Goal: Task Accomplishment & Management: Complete application form

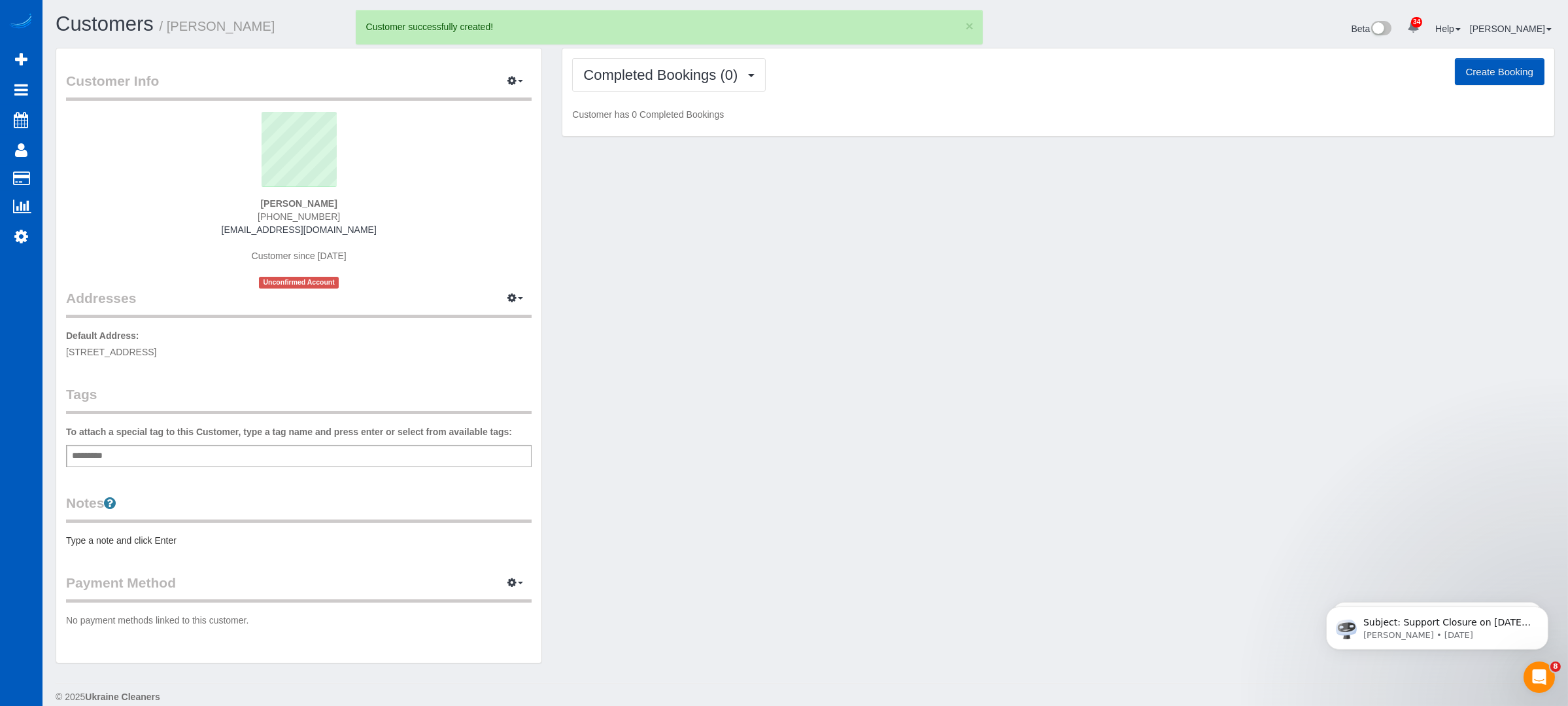
click at [1497, 64] on button "Create Booking" at bounding box center [1500, 71] width 90 height 27
select select "WA"
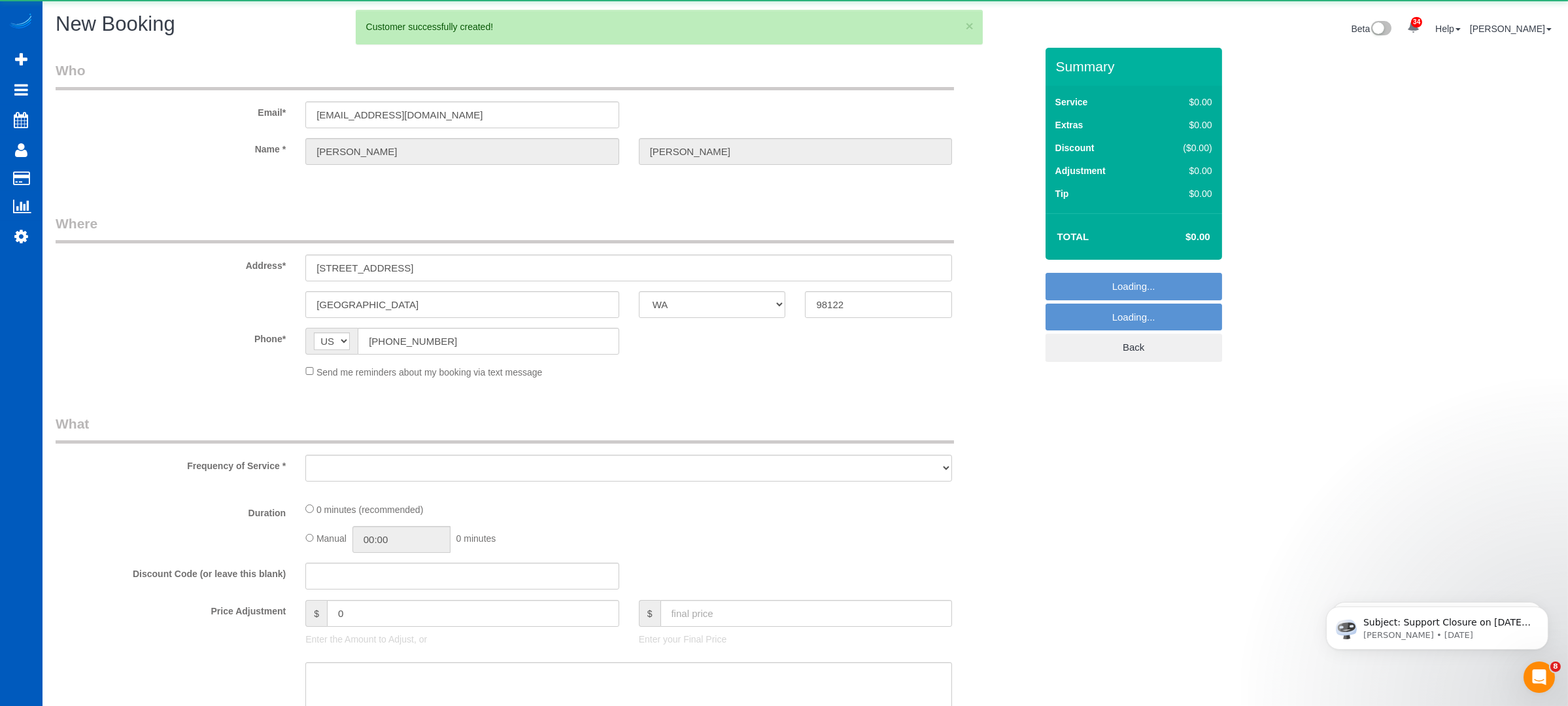
select select "object:1916"
select select "199"
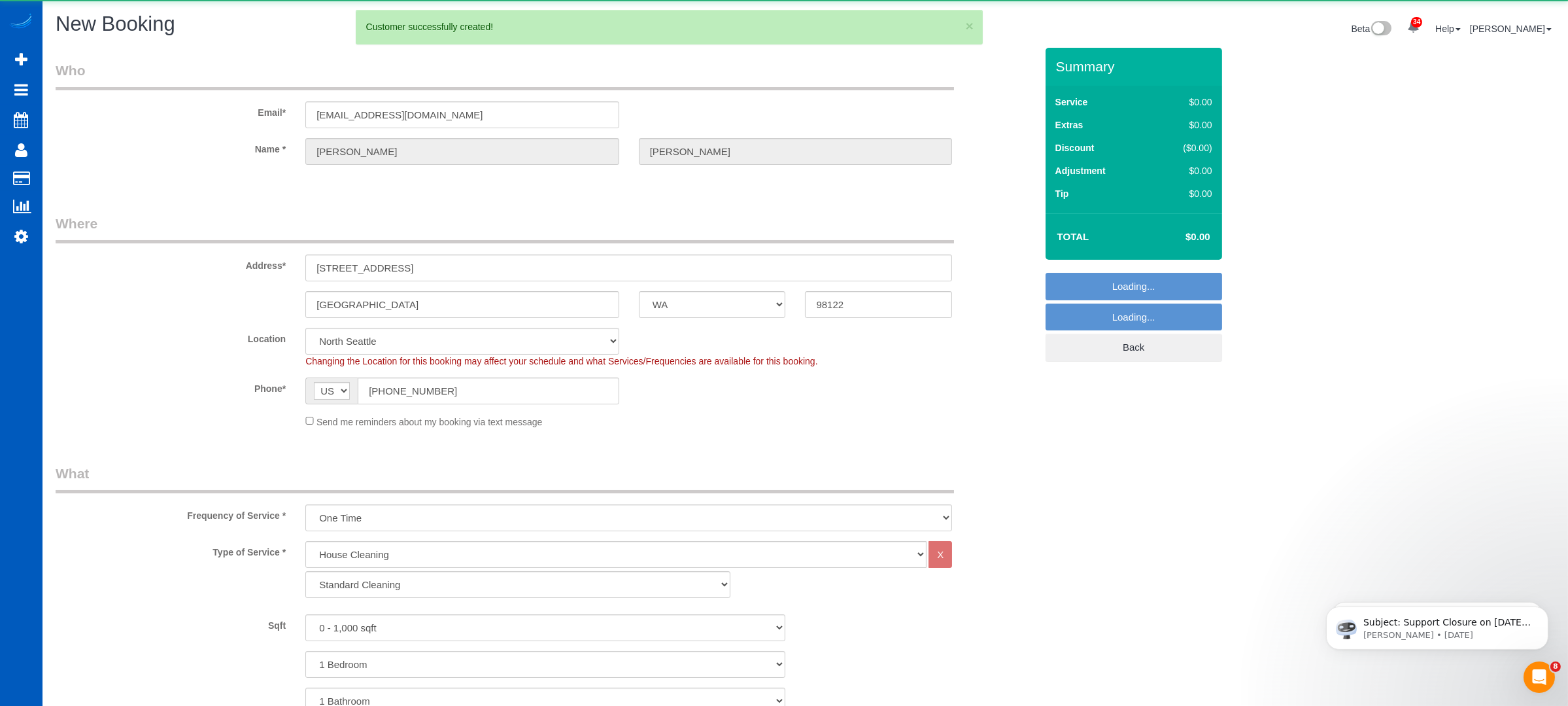
select select "object:2121"
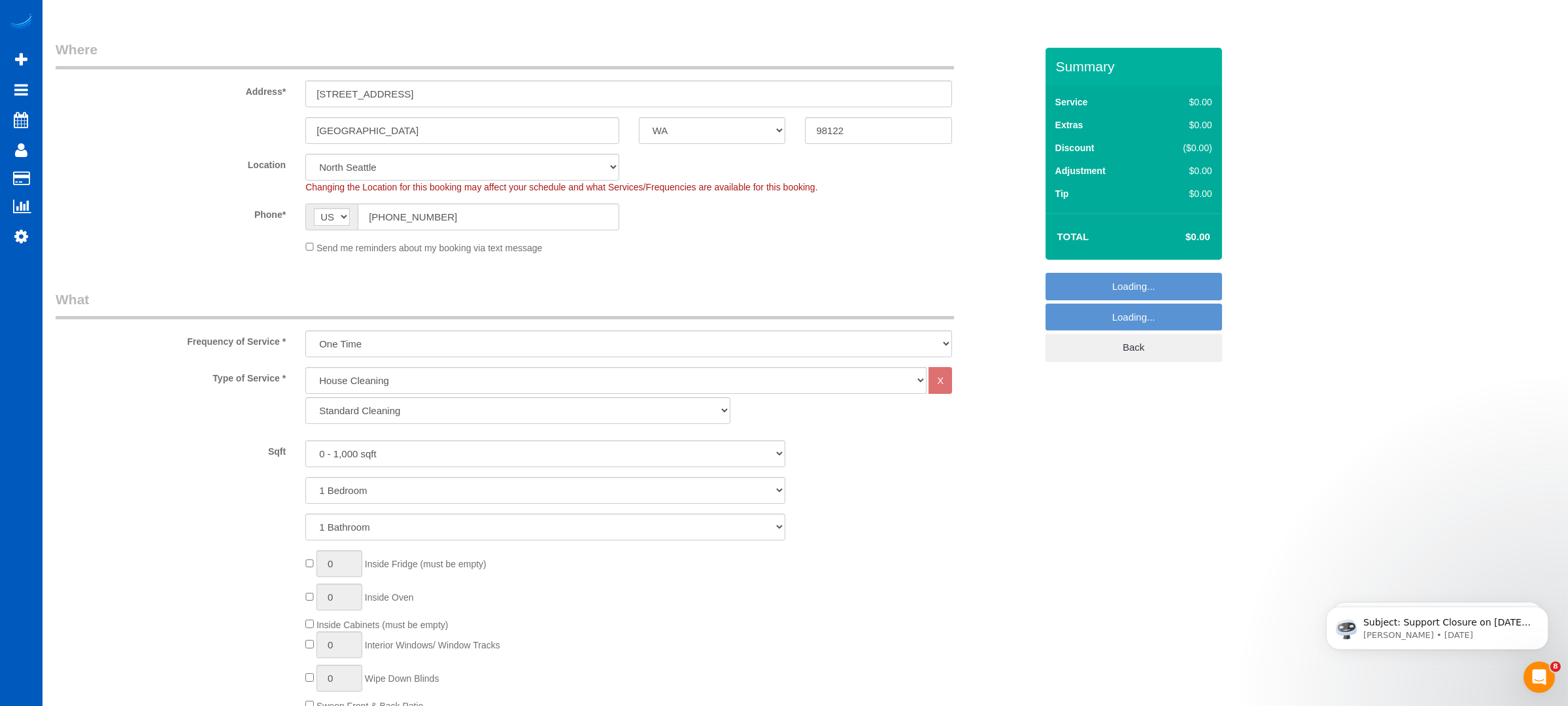
select select "5"
select select "object:2126"
click at [499, 459] on select "0 - 1,000 sqft 1,001 - 1,500 sqft 1,501 - 2,000 sqft 2,001 - 2,500 sqft 2,501 -…" at bounding box center [545, 453] width 480 height 27
select select "1001"
click at [305, 440] on select "0 - 1,000 sqft 1,001 - 1,500 sqft 1,501 - 2,000 sqft 2,001 - 2,500 sqft 2,501 -…" at bounding box center [545, 453] width 480 height 27
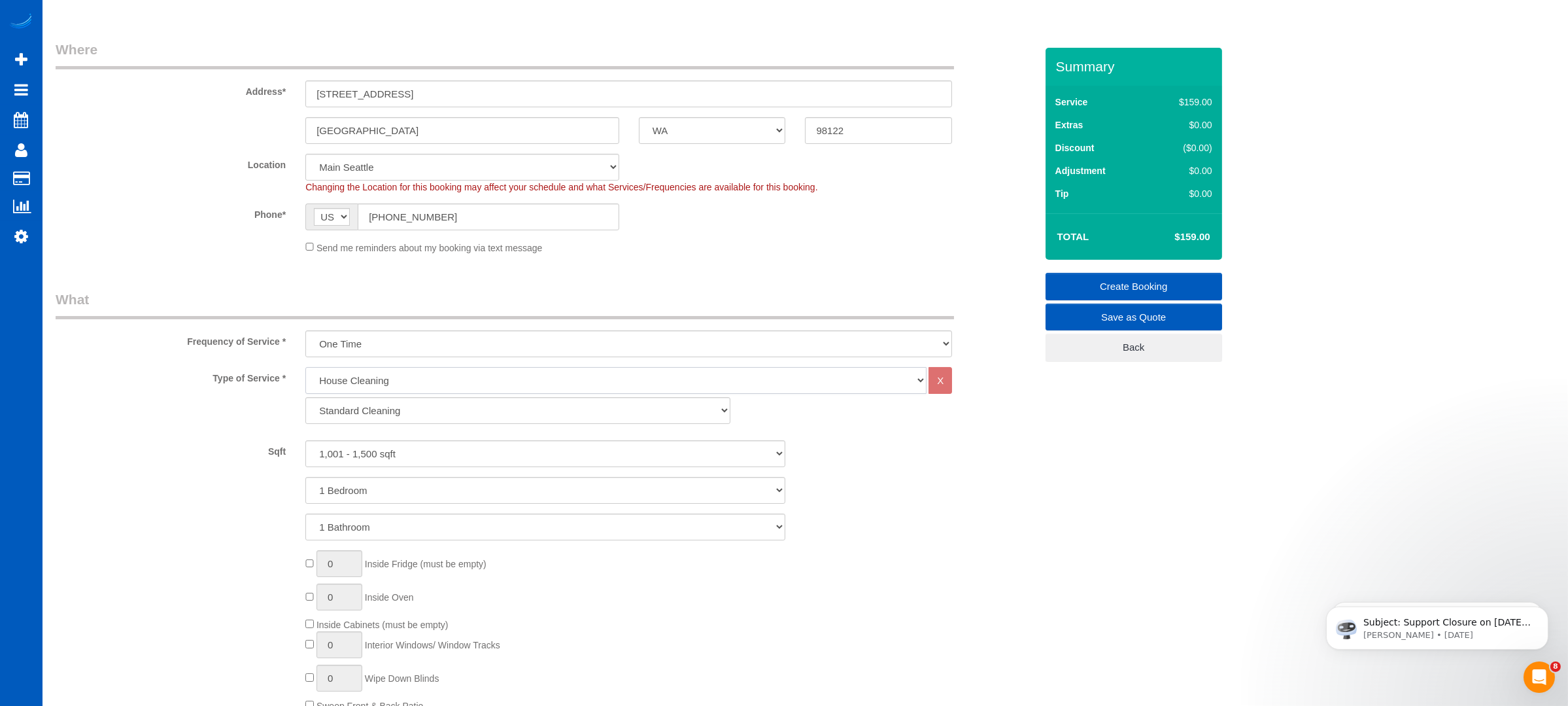
click at [407, 381] on select "House Cleaning" at bounding box center [616, 380] width 621 height 27
click at [271, 400] on div "Type of Service * House Cleaning X Standard Cleaning Deep Cleaning Move In/ Out…" at bounding box center [545, 398] width 1000 height 63
click at [330, 407] on select "Standard Cleaning Deep Cleaning Move In/ Out Cleaning" at bounding box center [517, 410] width 425 height 27
select select "367"
click at [305, 397] on select "Standard Cleaning Deep Cleaning Move In/ Out Cleaning" at bounding box center [517, 410] width 425 height 27
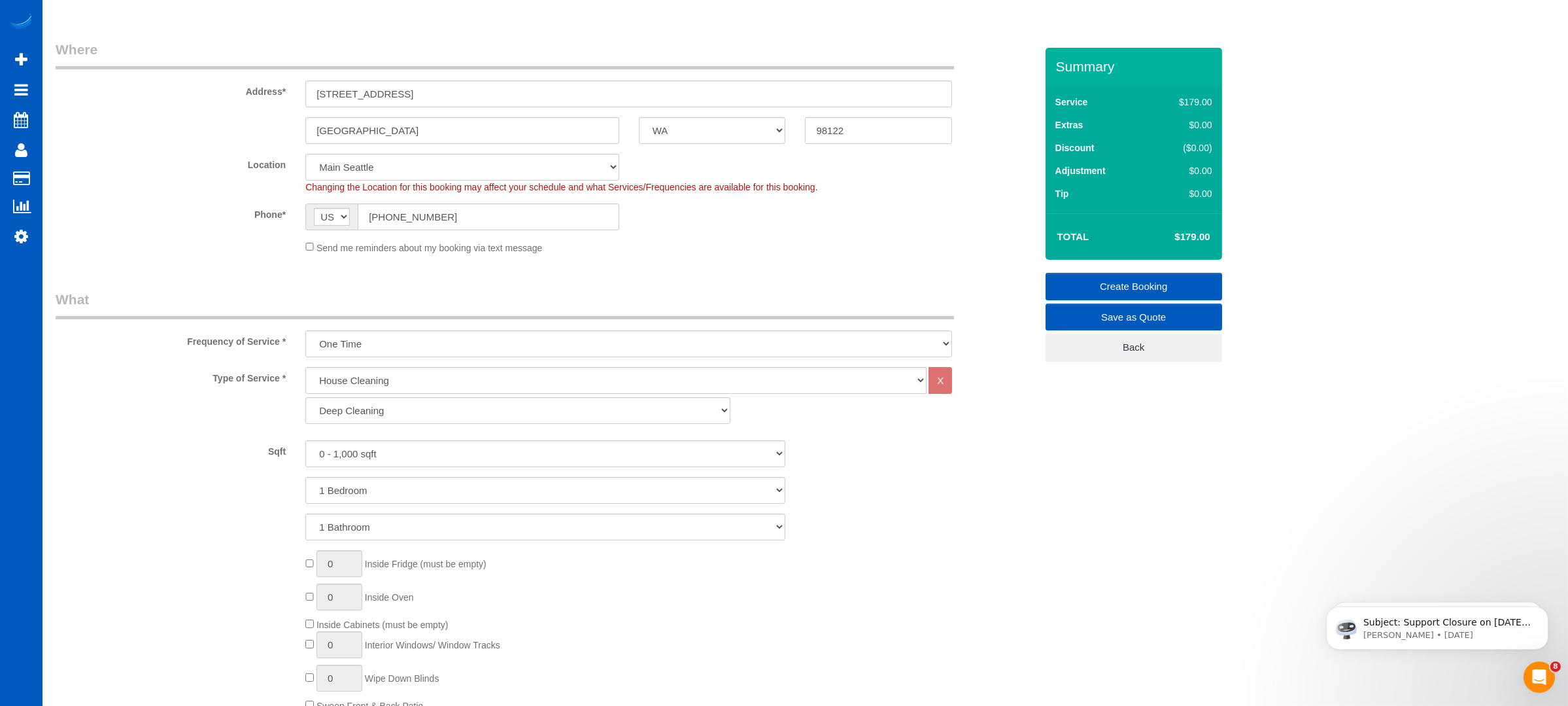
click at [192, 450] on label "Sqft" at bounding box center [170, 449] width 250 height 18
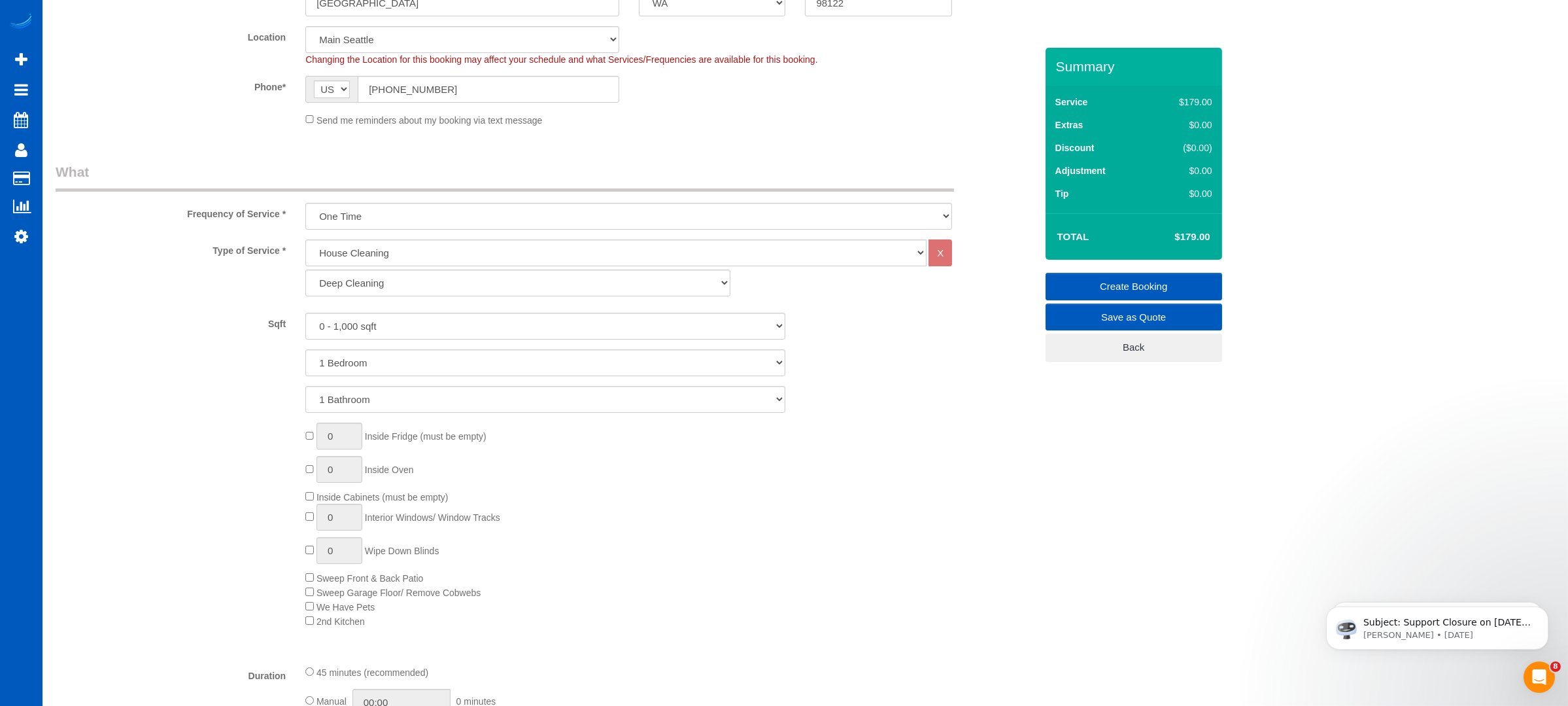
scroll to position [523, 0]
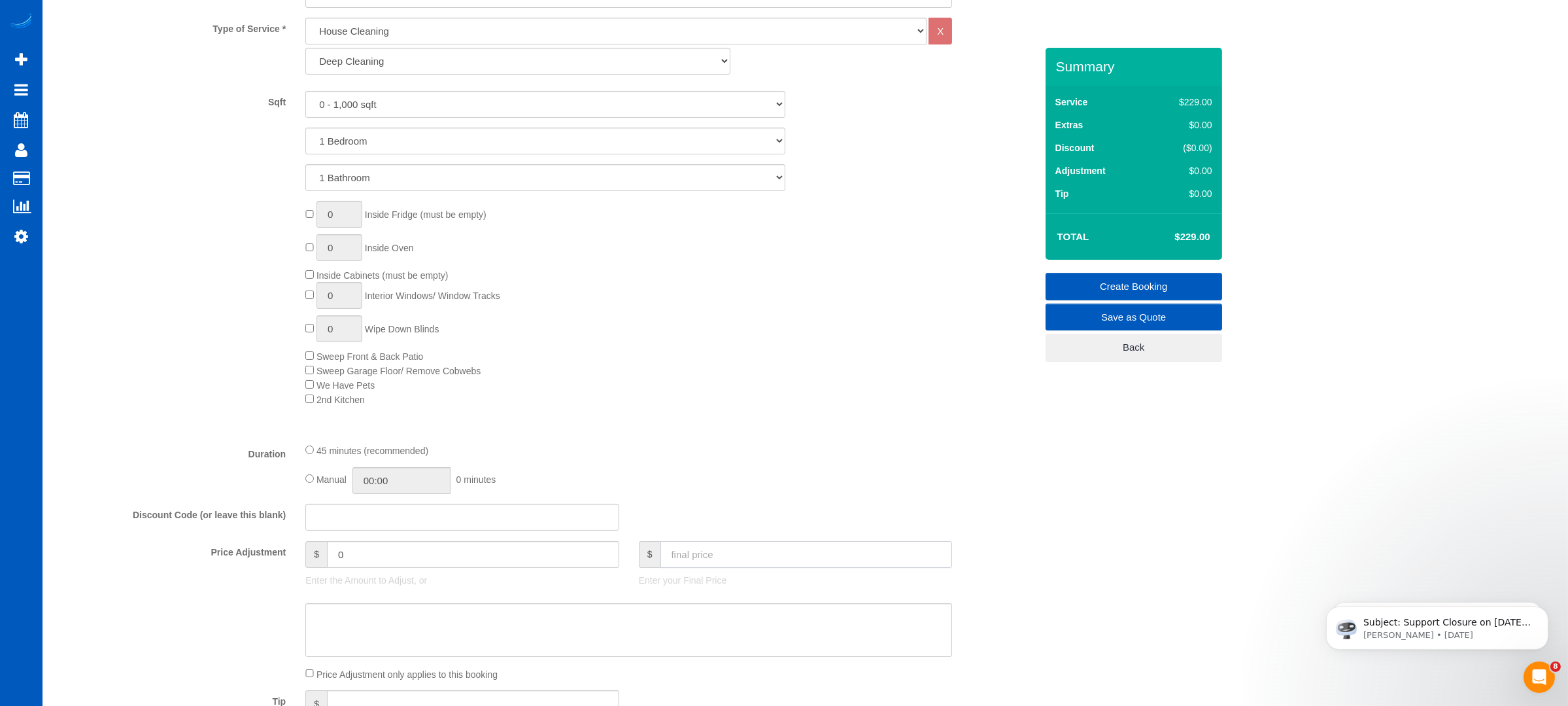
drag, startPoint x: 678, startPoint y: 555, endPoint x: 682, endPoint y: 548, distance: 8.1
click at [682, 548] on input "text" at bounding box center [806, 553] width 292 height 27
type input "350"
type input "121"
click at [478, 562] on input "121" at bounding box center [473, 553] width 292 height 27
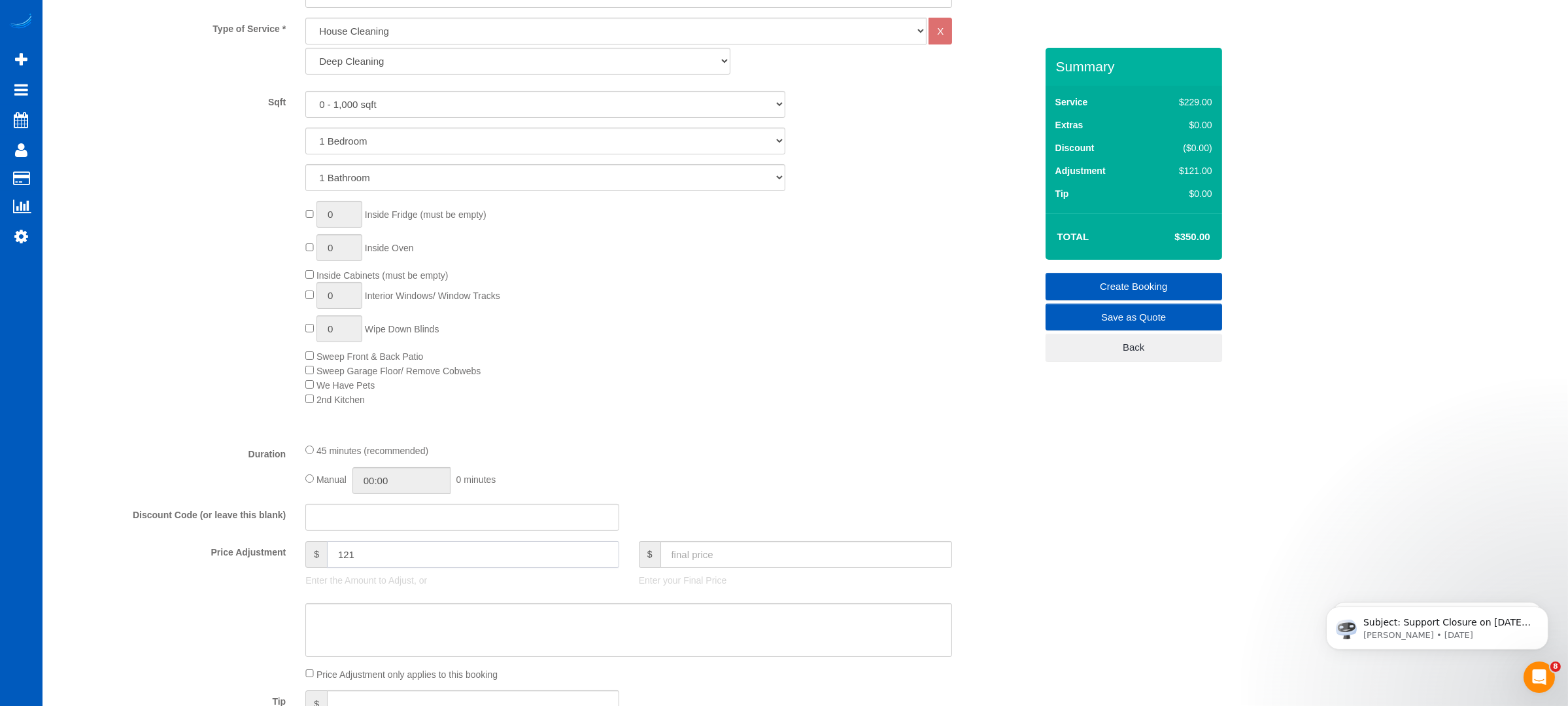
click at [478, 562] on input "121" at bounding box center [473, 553] width 292 height 27
type input "1"
type input "0"
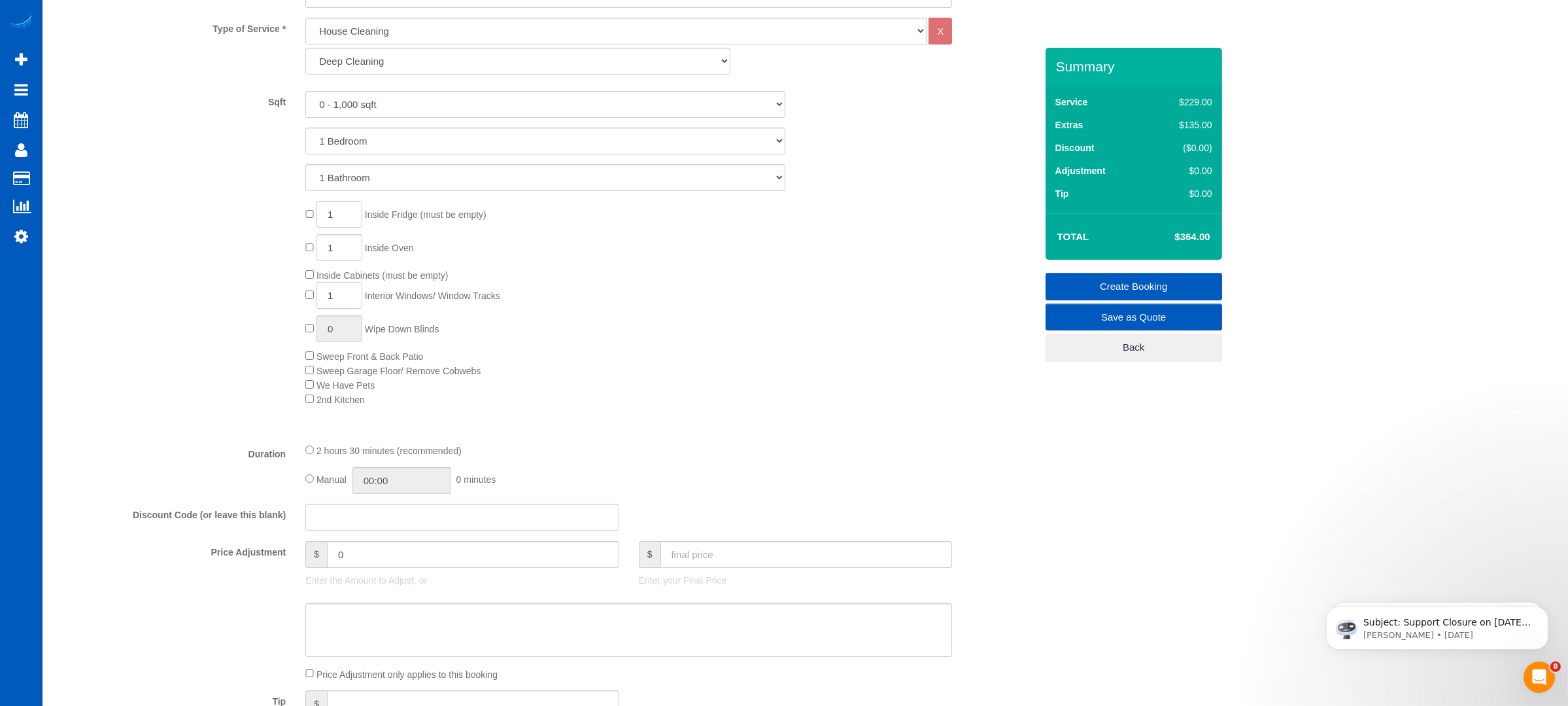
drag, startPoint x: 349, startPoint y: 298, endPoint x: 316, endPoint y: 296, distance: 33.1
click at [320, 298] on input "1" at bounding box center [339, 295] width 46 height 27
type input "8"
click at [752, 275] on div "1 Inside Fridge (must be empty) 1 Inside Oven Inside Cabinets (must be empty) 8…" at bounding box center [670, 303] width 749 height 205
click at [719, 549] on input "text" at bounding box center [806, 553] width 292 height 27
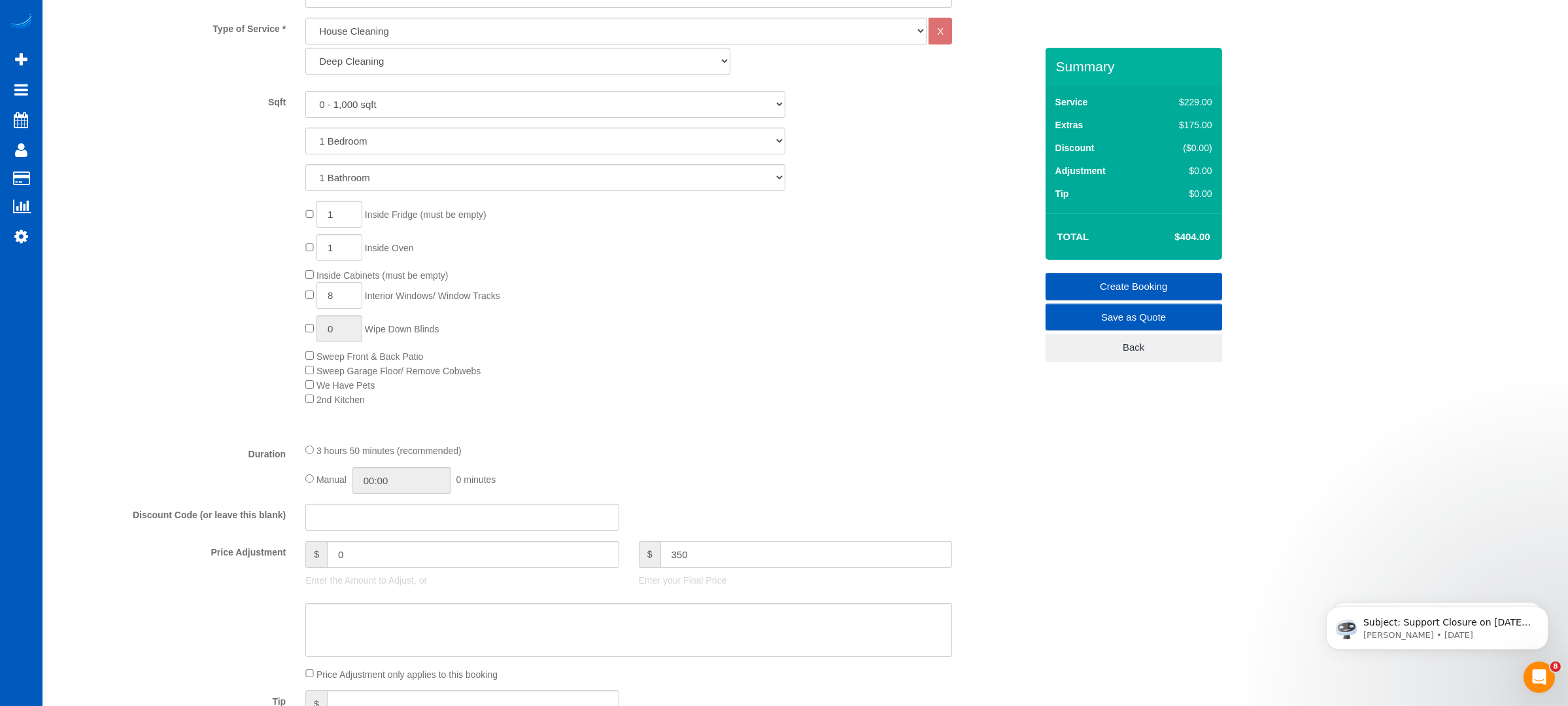
type input "350"
click at [760, 449] on div "3 hours 50 minutes (recommended)" at bounding box center [628, 450] width 646 height 14
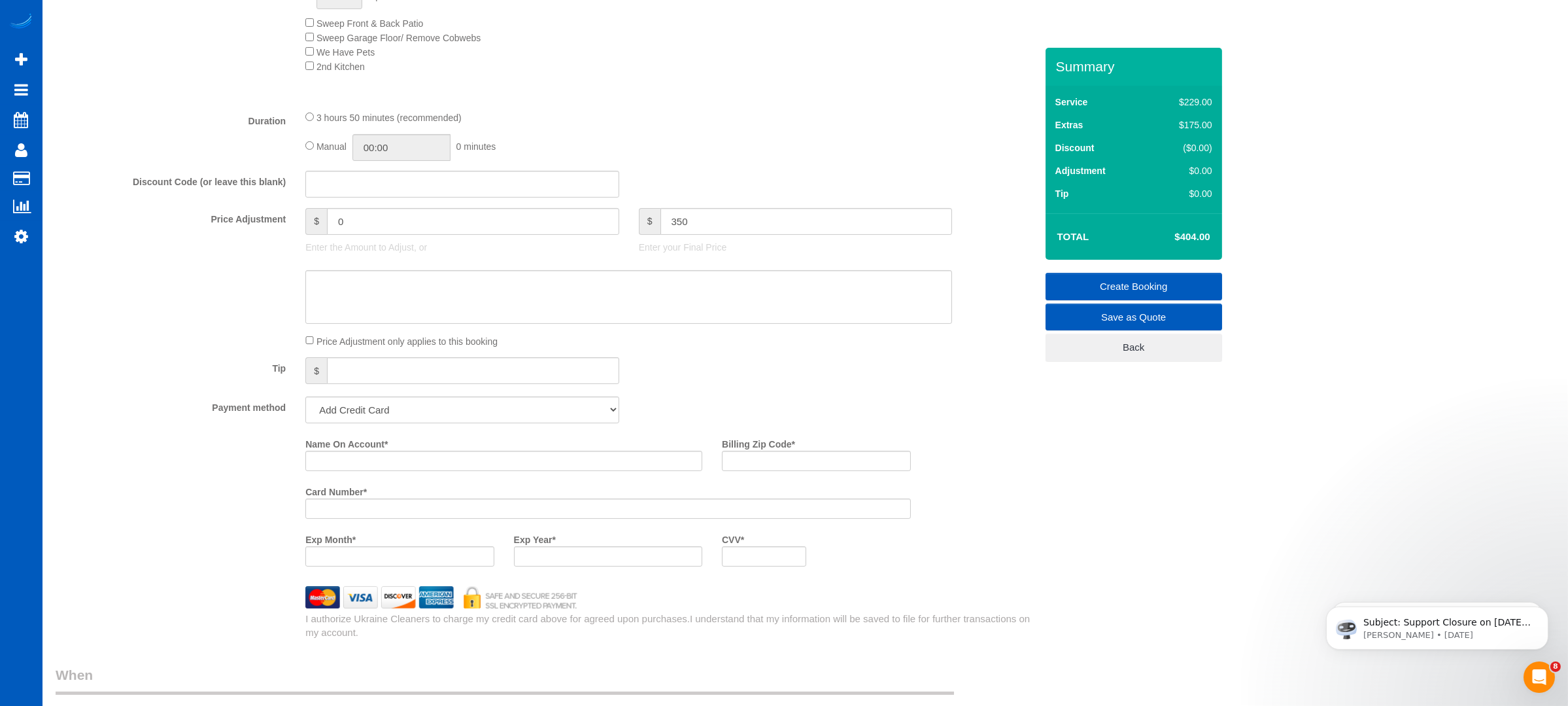
type input "-54"
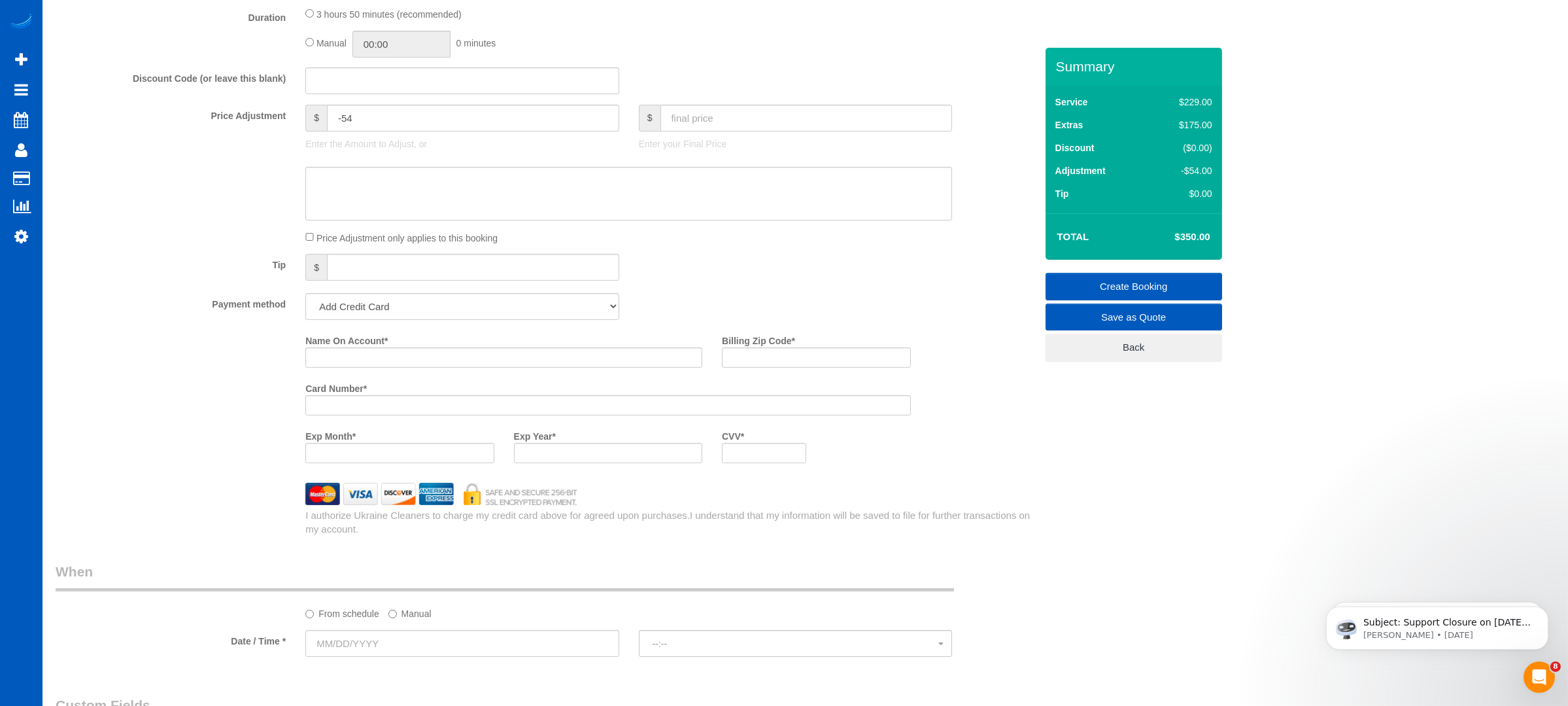
scroll to position [1047, 0]
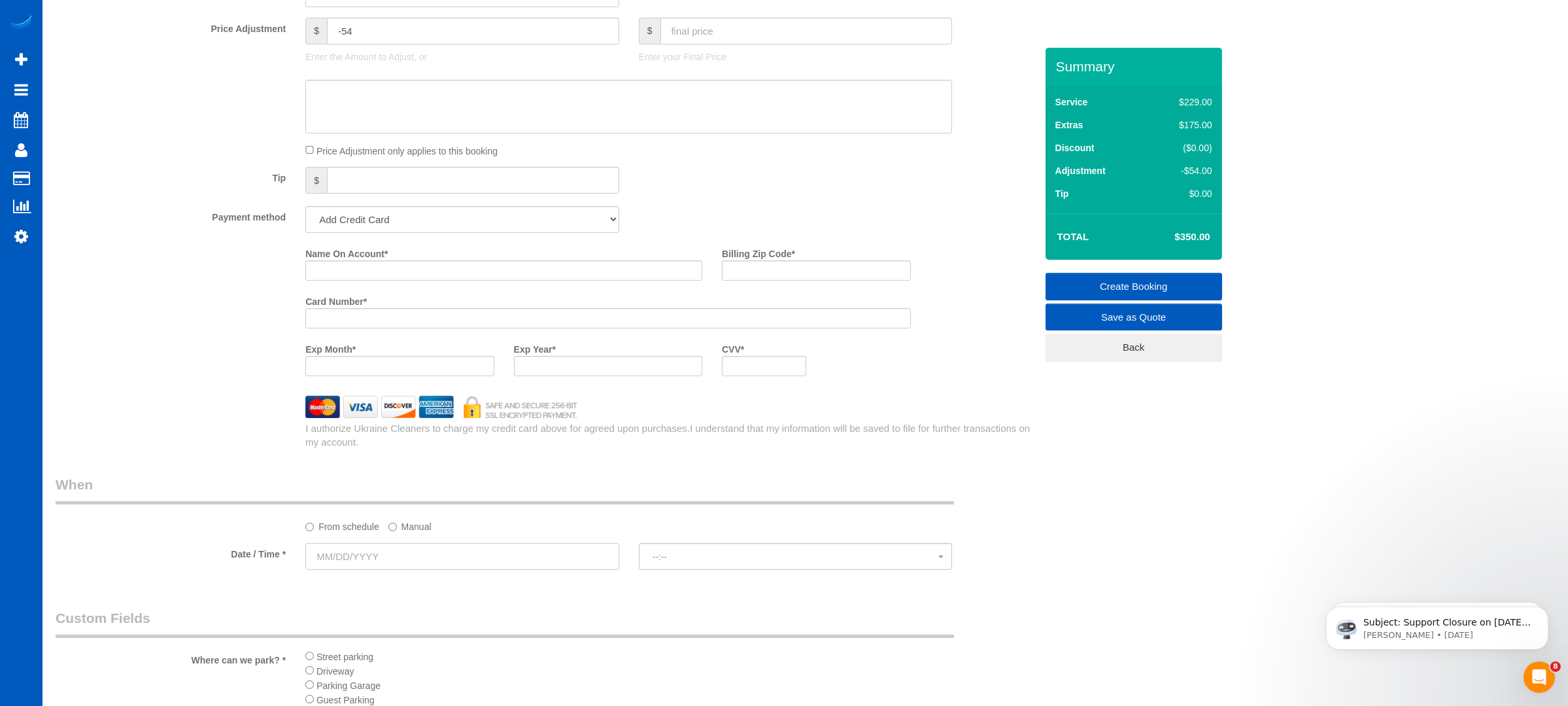
click at [454, 553] on input "text" at bounding box center [462, 556] width 314 height 27
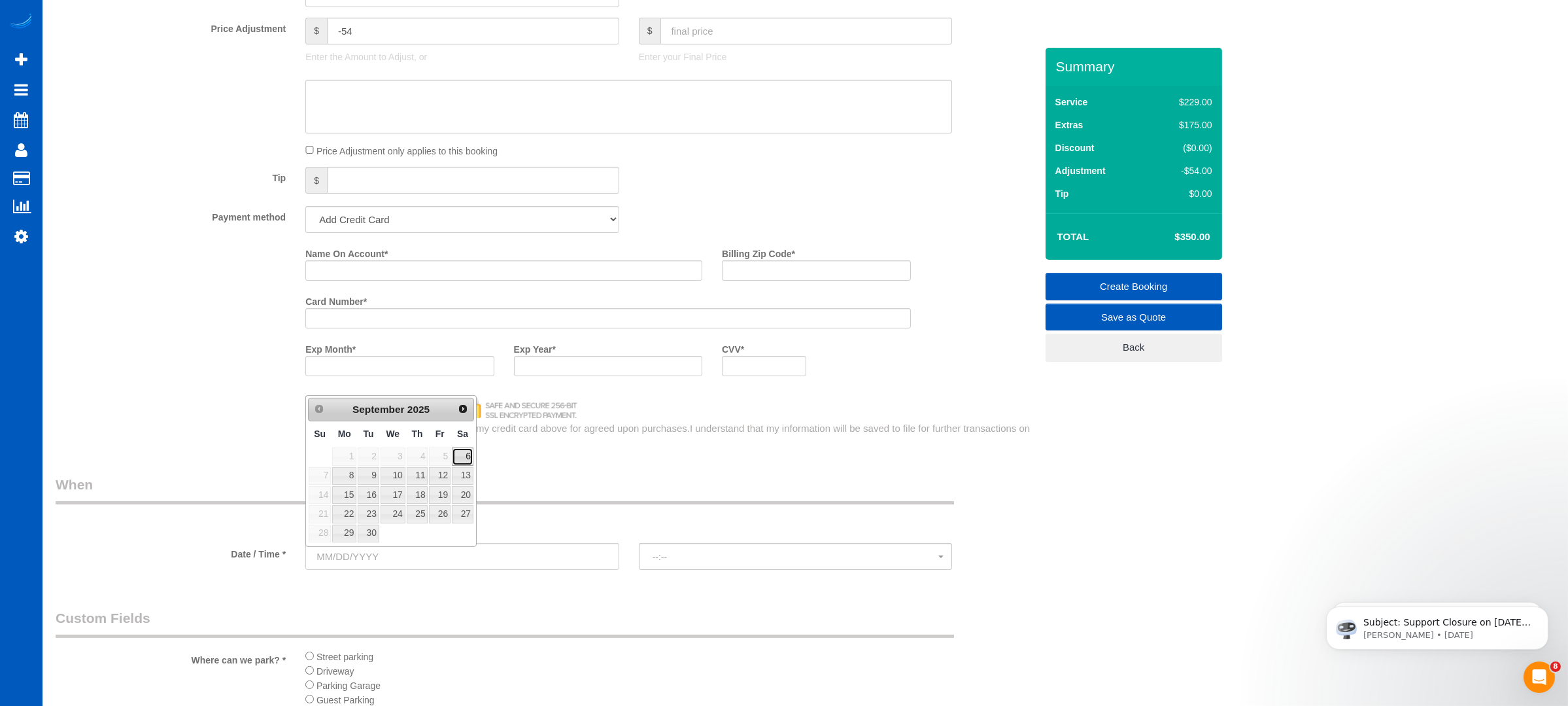
click at [461, 458] on link "6" at bounding box center [462, 456] width 22 height 18
type input "[DATE]"
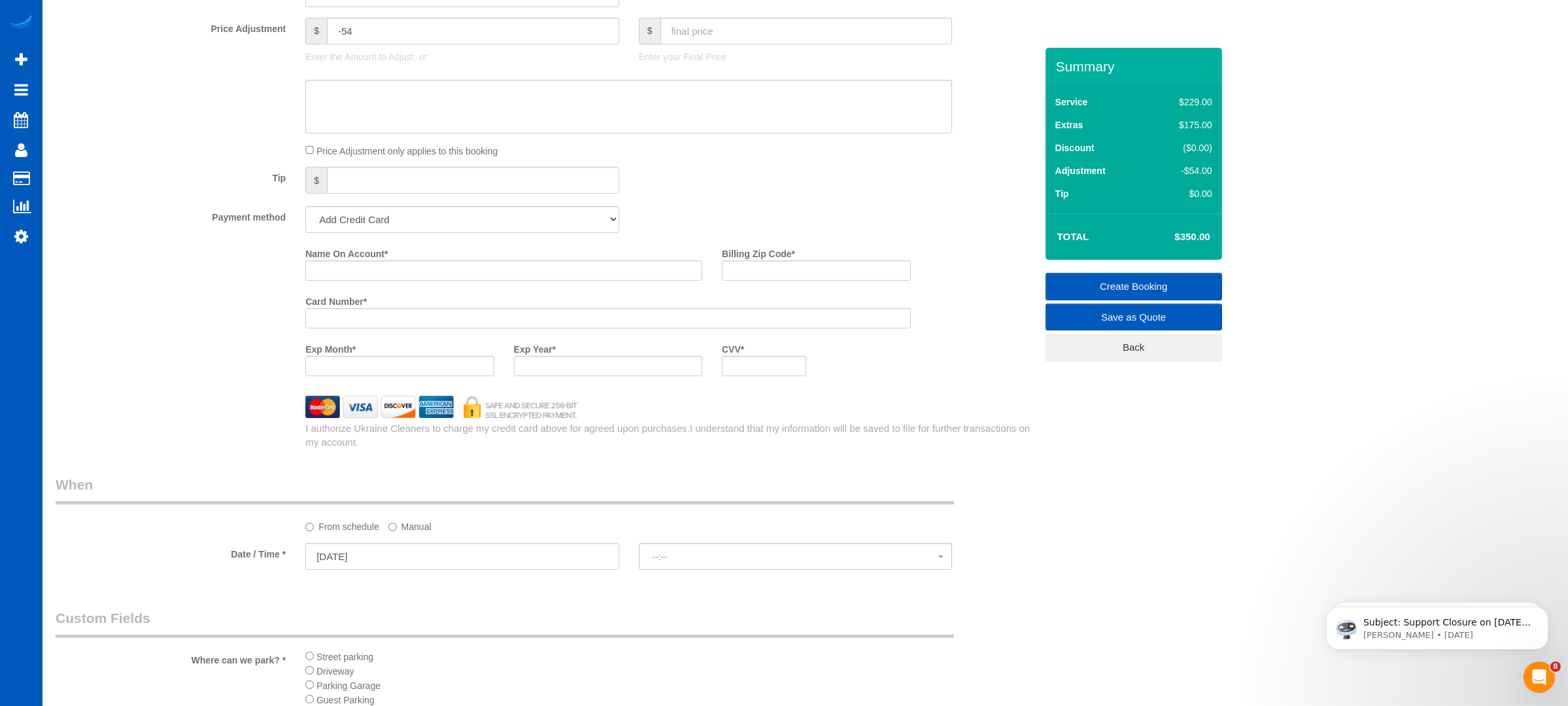
select select "spot1"
click at [678, 545] on sui-booking-spot "From schedule Manual Date / Time * [DATE] 5:00PM [DATE] 5:00PM [DATE] No spots …" at bounding box center [545, 523] width 980 height 97
click at [683, 551] on button "5:00PM" at bounding box center [796, 556] width 314 height 27
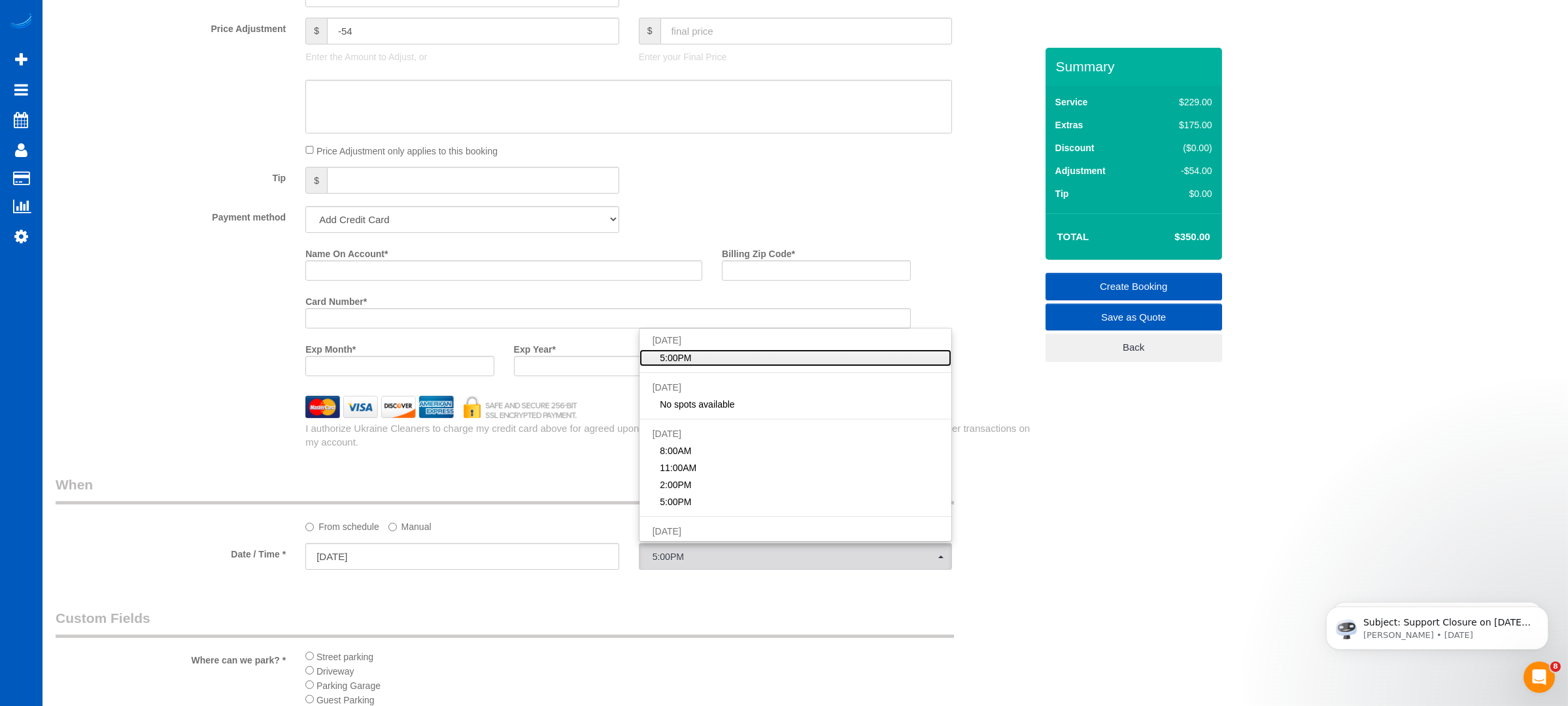
scroll to position [1221, 0]
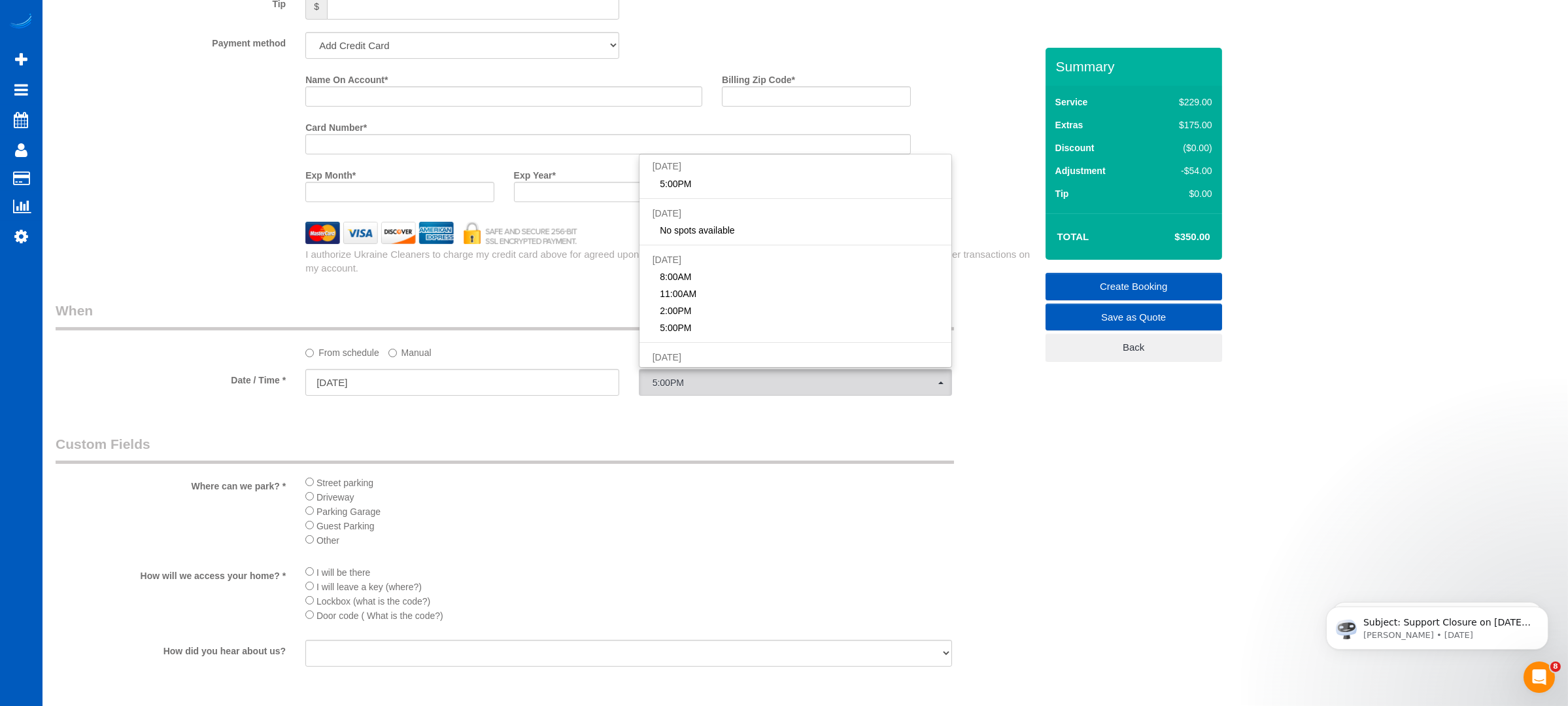
click at [538, 451] on legend "Custom Fields" at bounding box center [504, 449] width 898 height 30
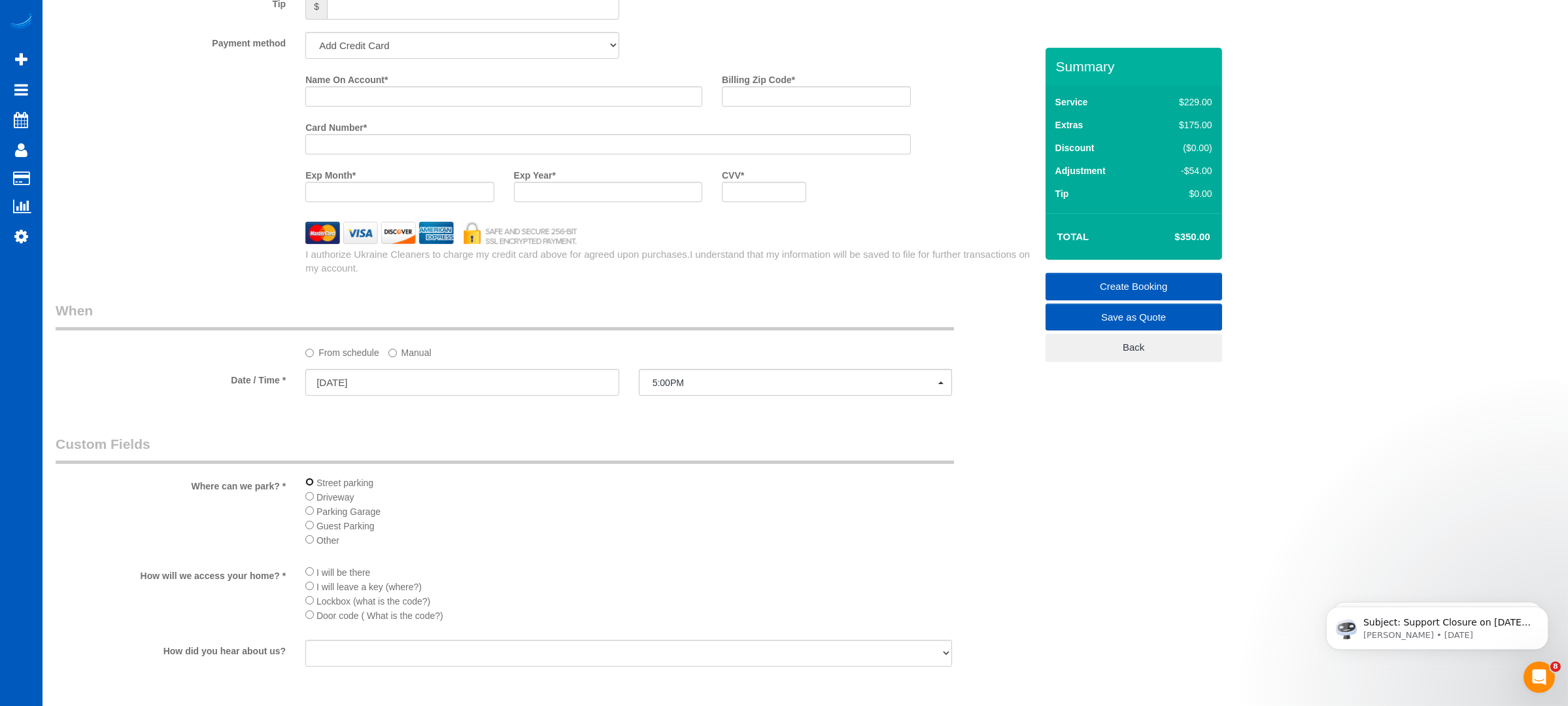
scroll to position [1395, 0]
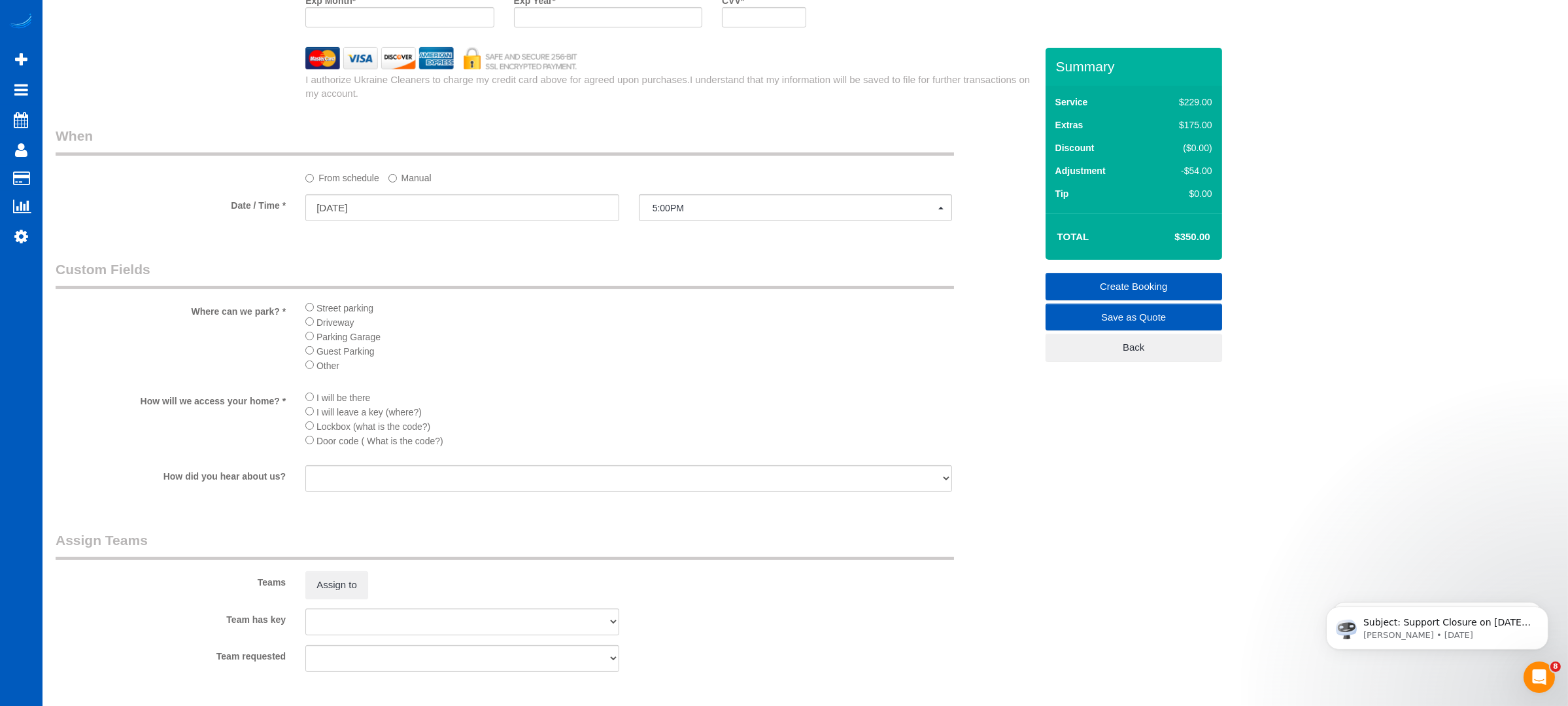
click at [304, 401] on div "I will be there I will leave a key (where?) Lockbox (what is the code?) Door co…" at bounding box center [629, 422] width 666 height 65
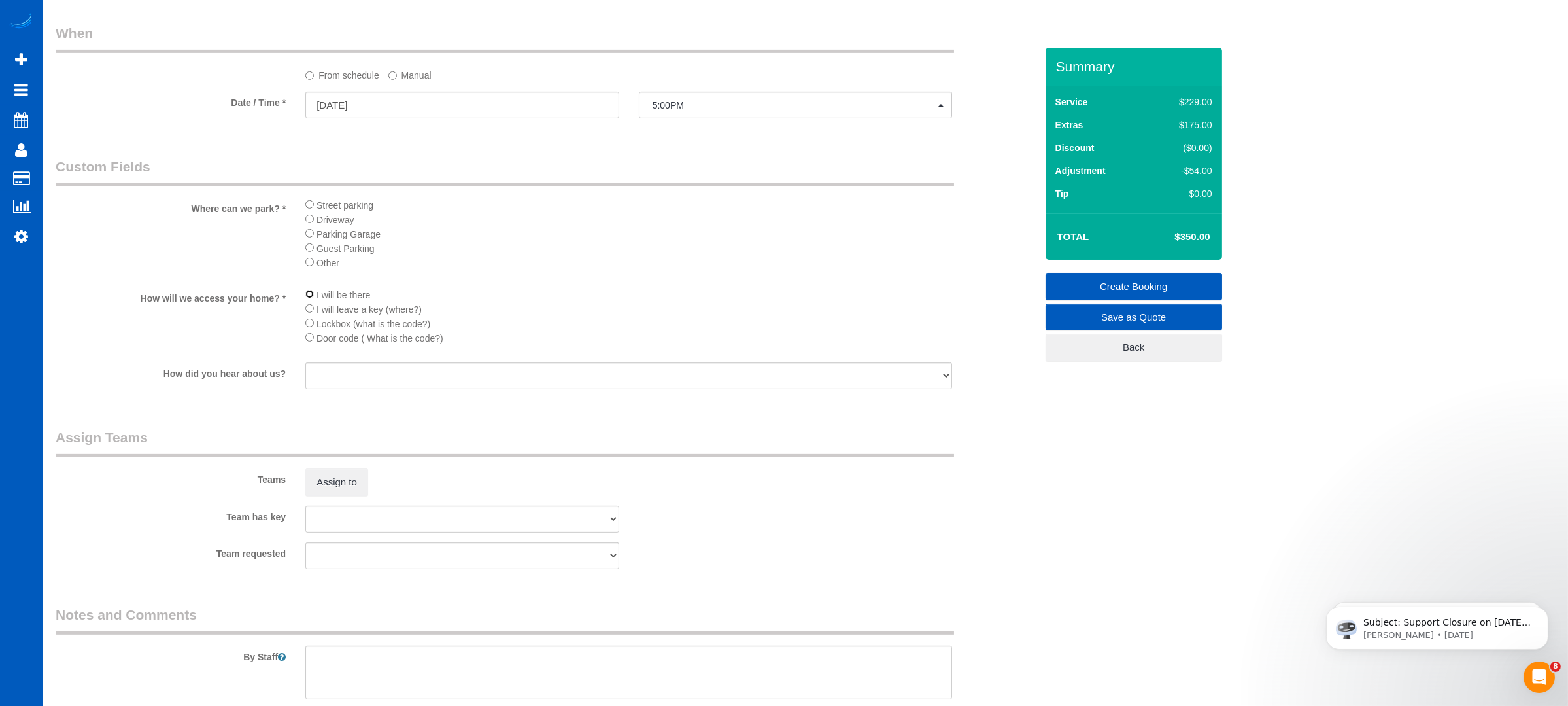
scroll to position [1672, 0]
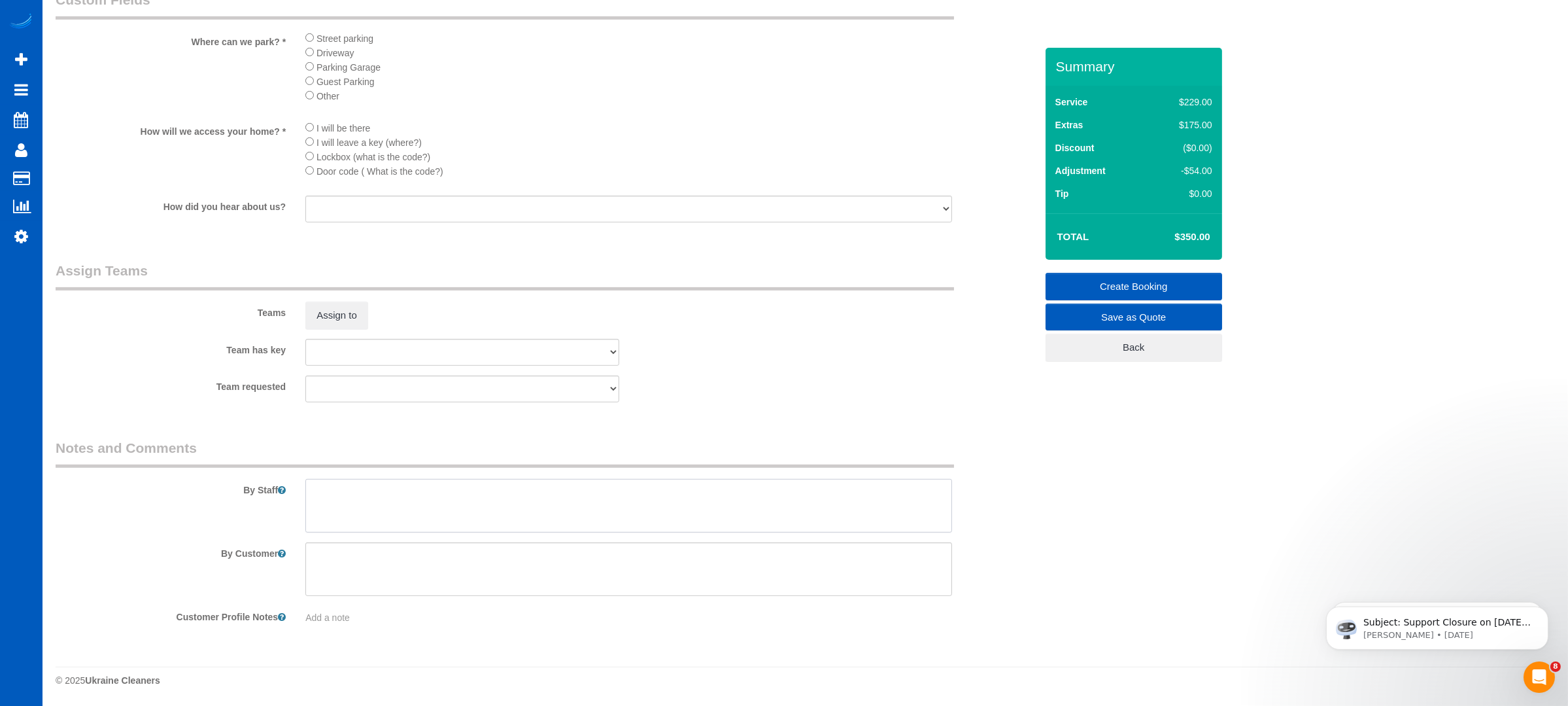
click at [446, 520] on textarea at bounding box center [628, 505] width 646 height 54
click at [350, 496] on textarea at bounding box center [628, 505] width 646 height 54
click at [558, 495] on textarea at bounding box center [628, 505] width 646 height 54
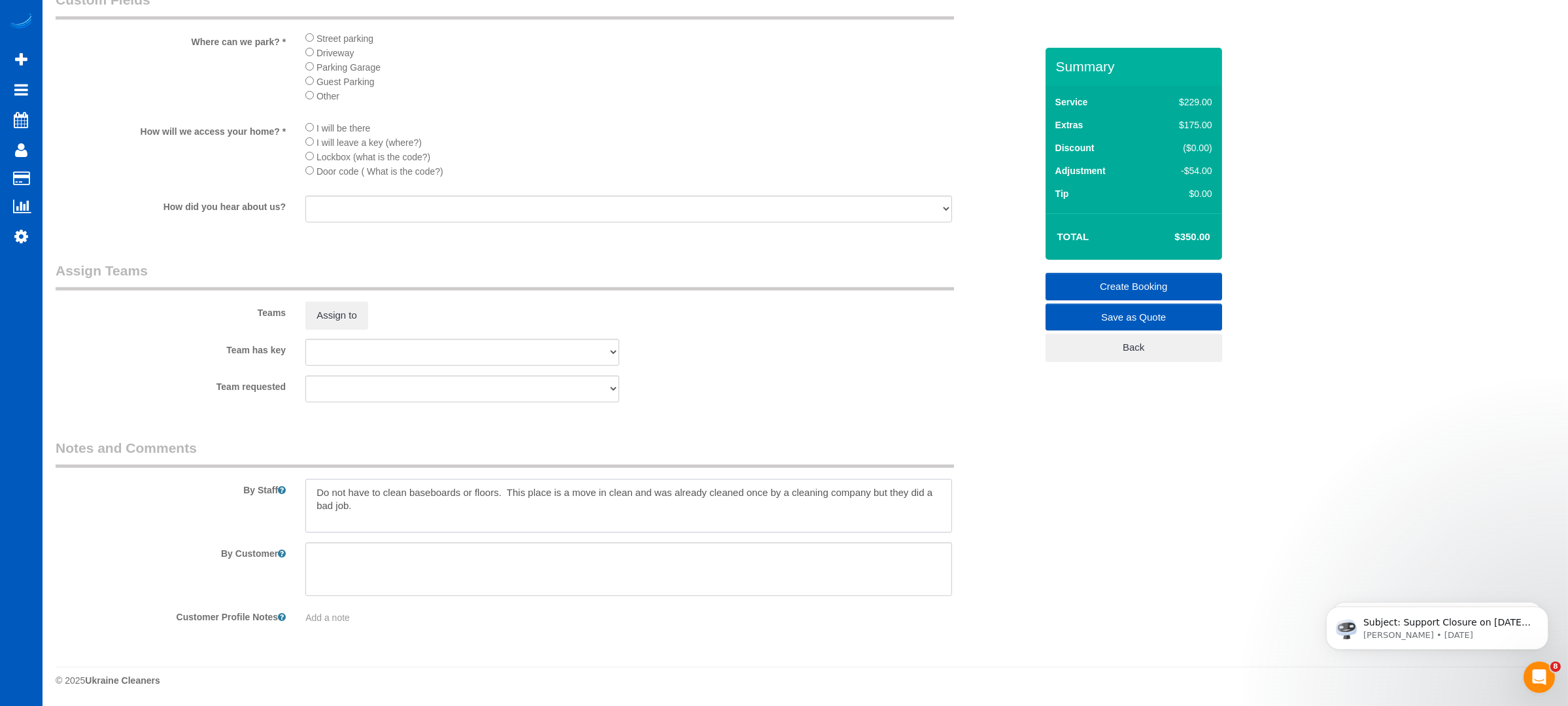
type textarea "Do not have to clean baseboards or floors. This place is a move in clean and wa…"
click at [689, 402] on div "Team requested [PERSON_NAME] Alona Vikhliaieva [PERSON_NAME] [PERSON_NAME] [PER…" at bounding box center [545, 388] width 1000 height 27
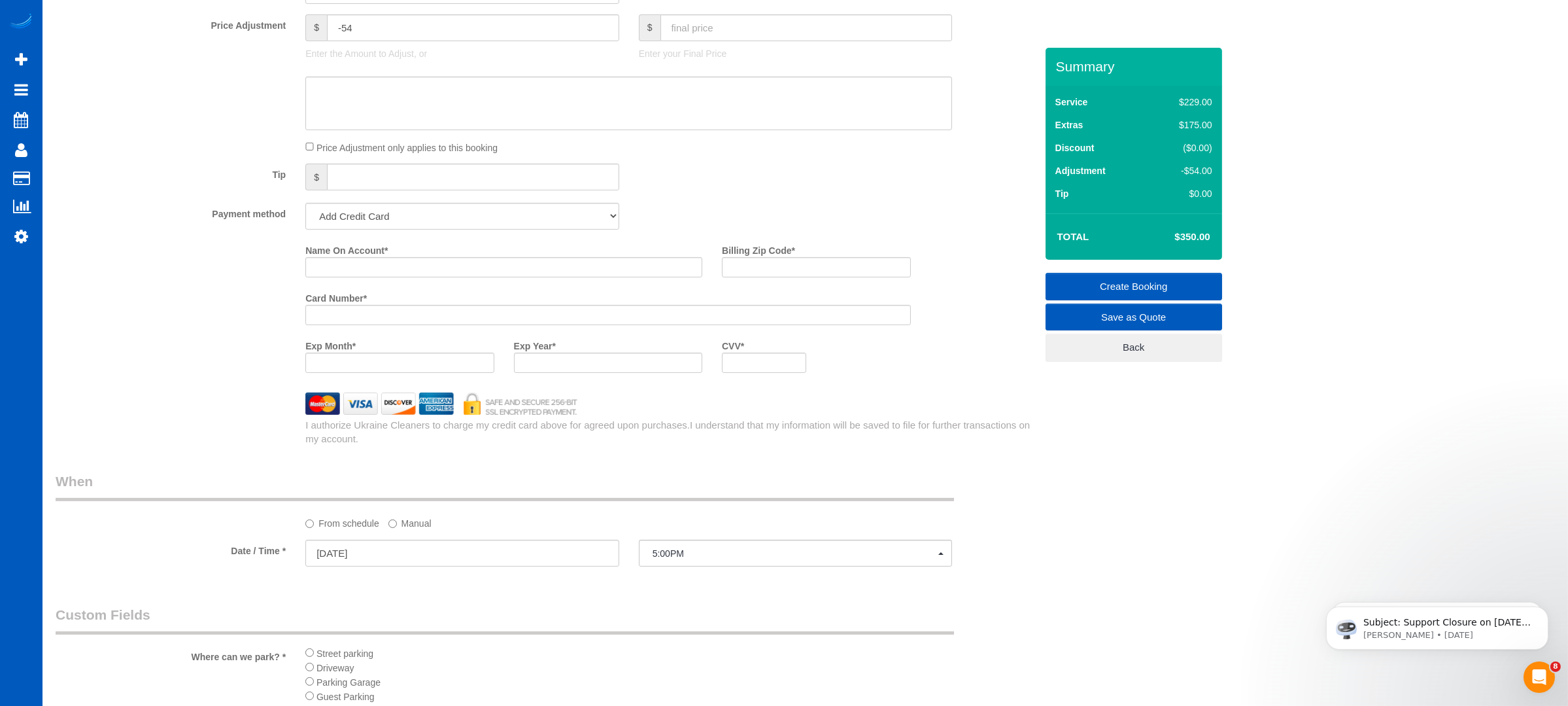
scroll to position [1221, 0]
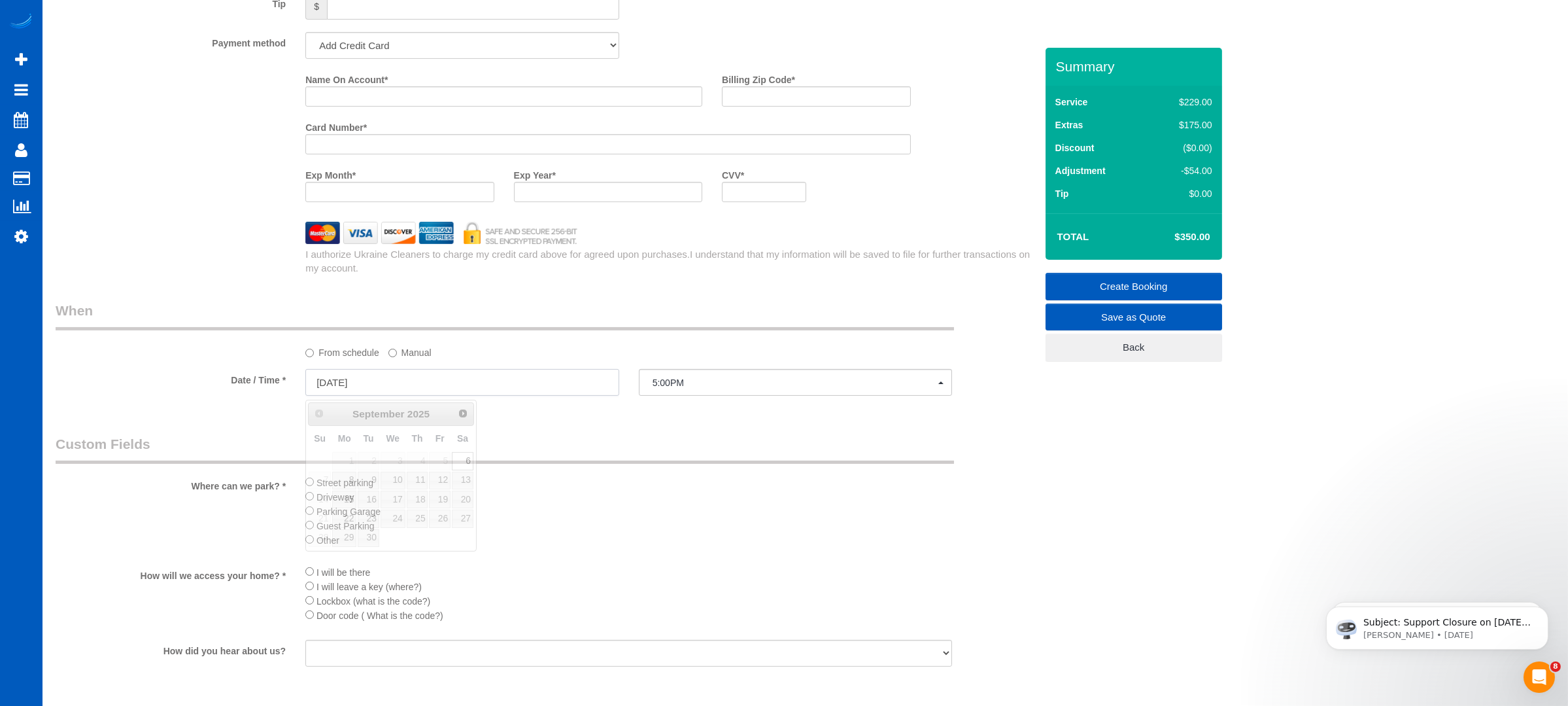
click at [432, 377] on input "[DATE]" at bounding box center [462, 382] width 314 height 27
click at [353, 476] on link "8" at bounding box center [344, 480] width 24 height 18
type input "[DATE]"
select select "spot3"
click at [410, 394] on input "[DATE]" at bounding box center [462, 382] width 314 height 27
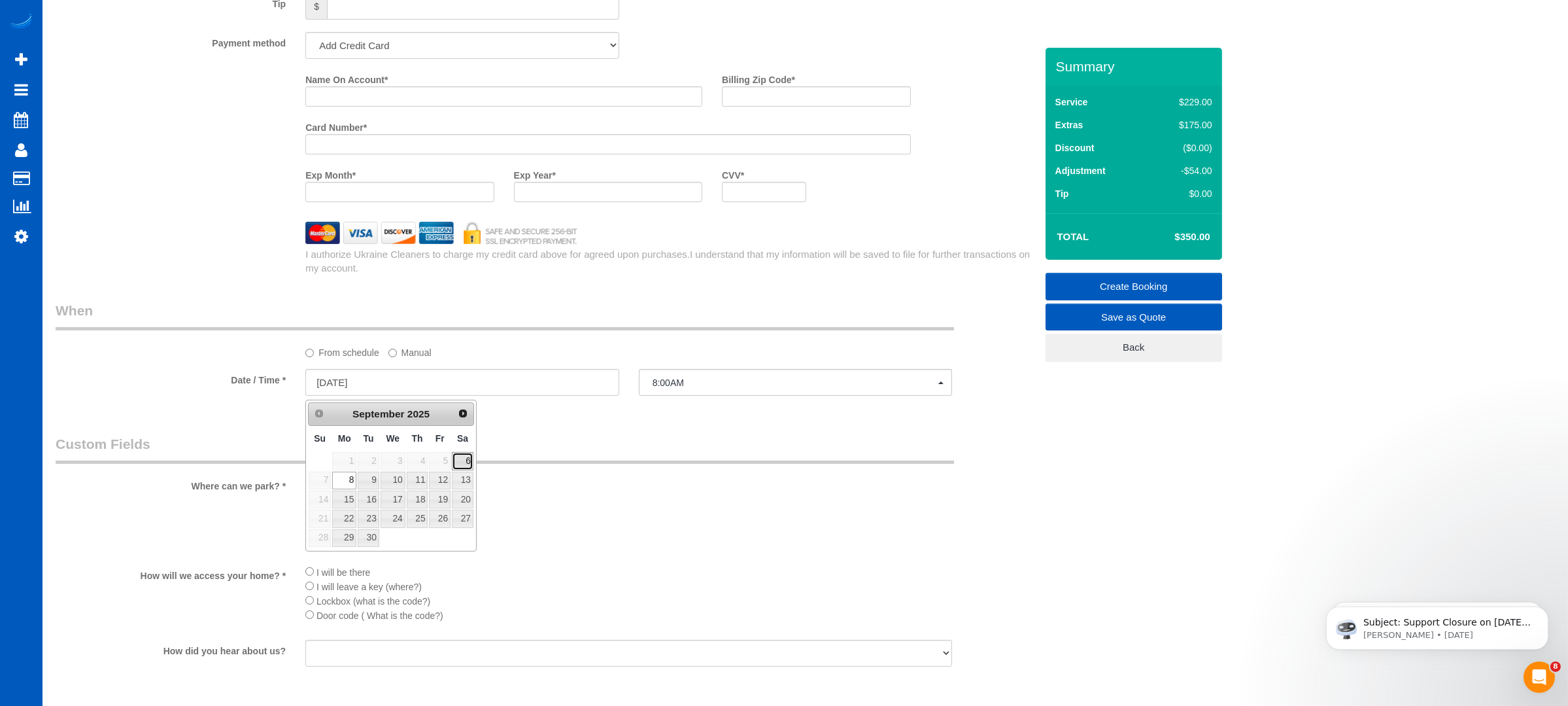
click at [463, 463] on link "6" at bounding box center [462, 461] width 22 height 18
type input "[DATE]"
select select "spot1"
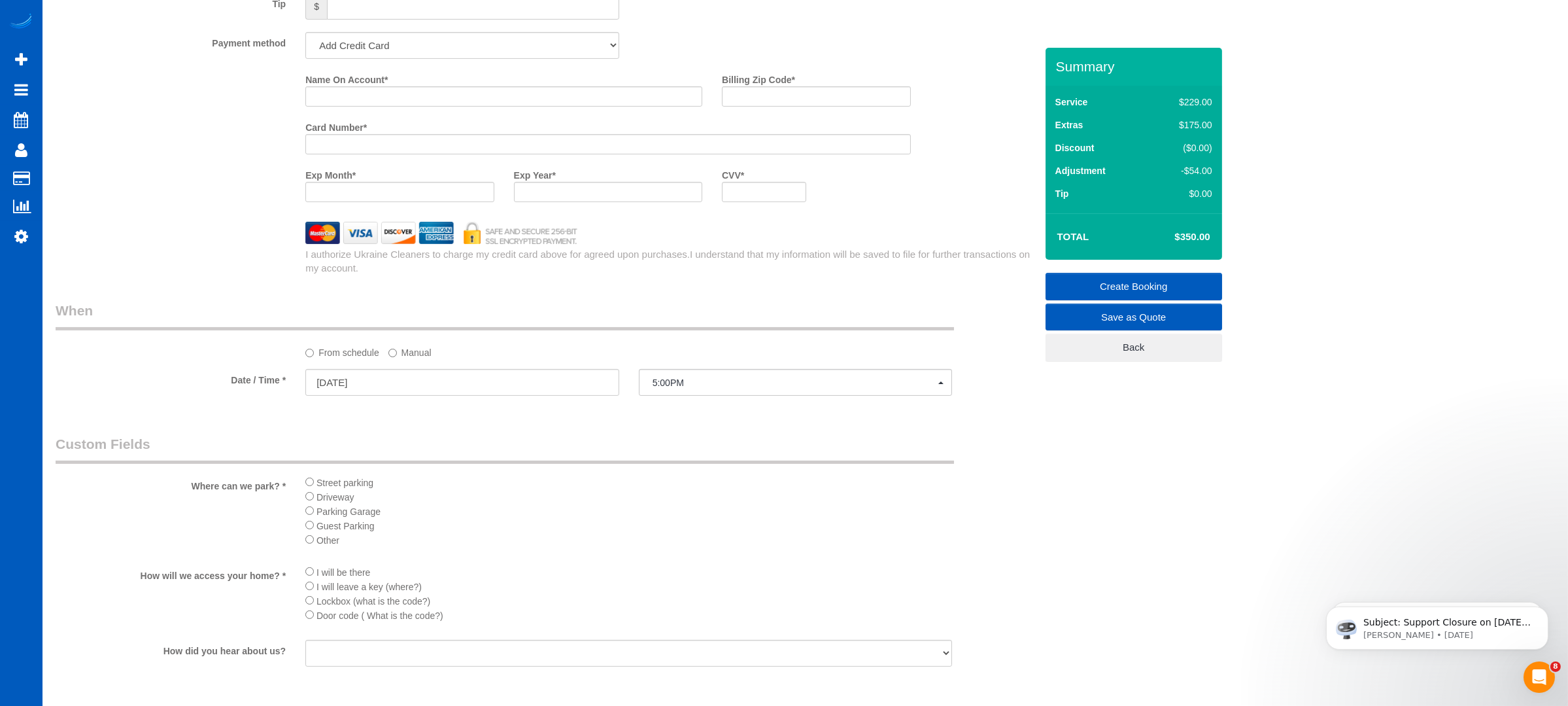
click at [429, 357] on label "Manual" at bounding box center [410, 350] width 43 height 18
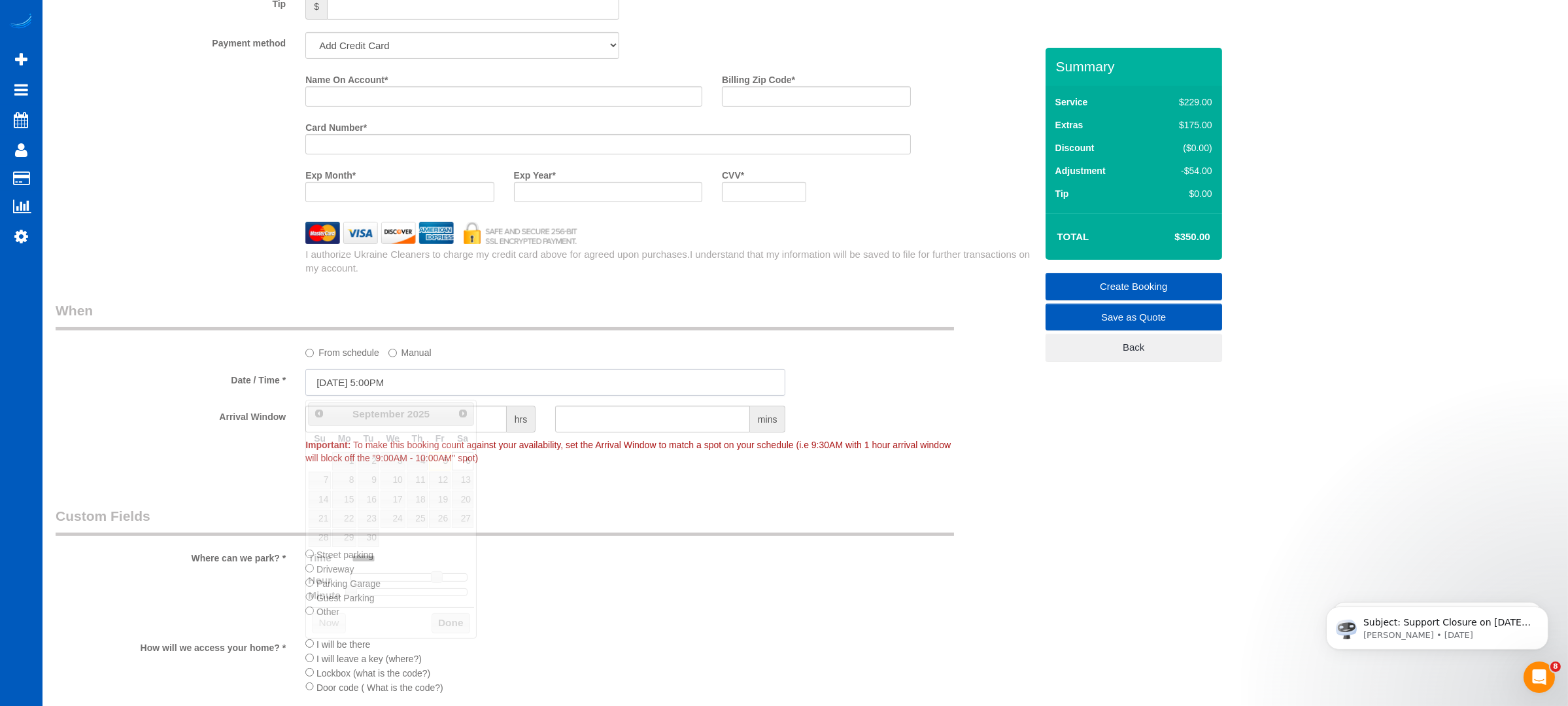
click at [434, 391] on input "[DATE] 5:00PM" at bounding box center [545, 382] width 480 height 27
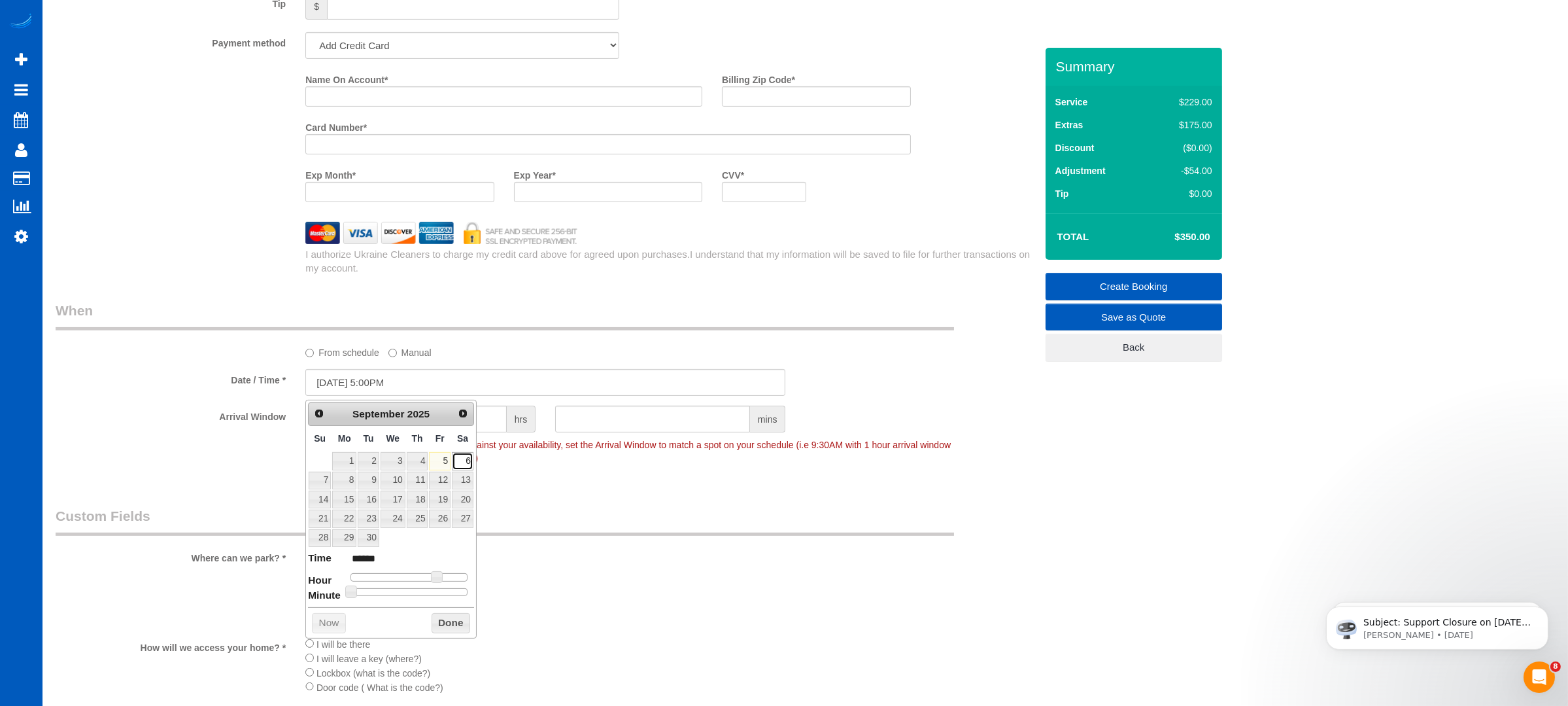
click at [461, 453] on link "6" at bounding box center [462, 461] width 22 height 18
type input "[DATE] 4:00PM"
type input "******"
type input "[DATE] 3:00PM"
type input "******"
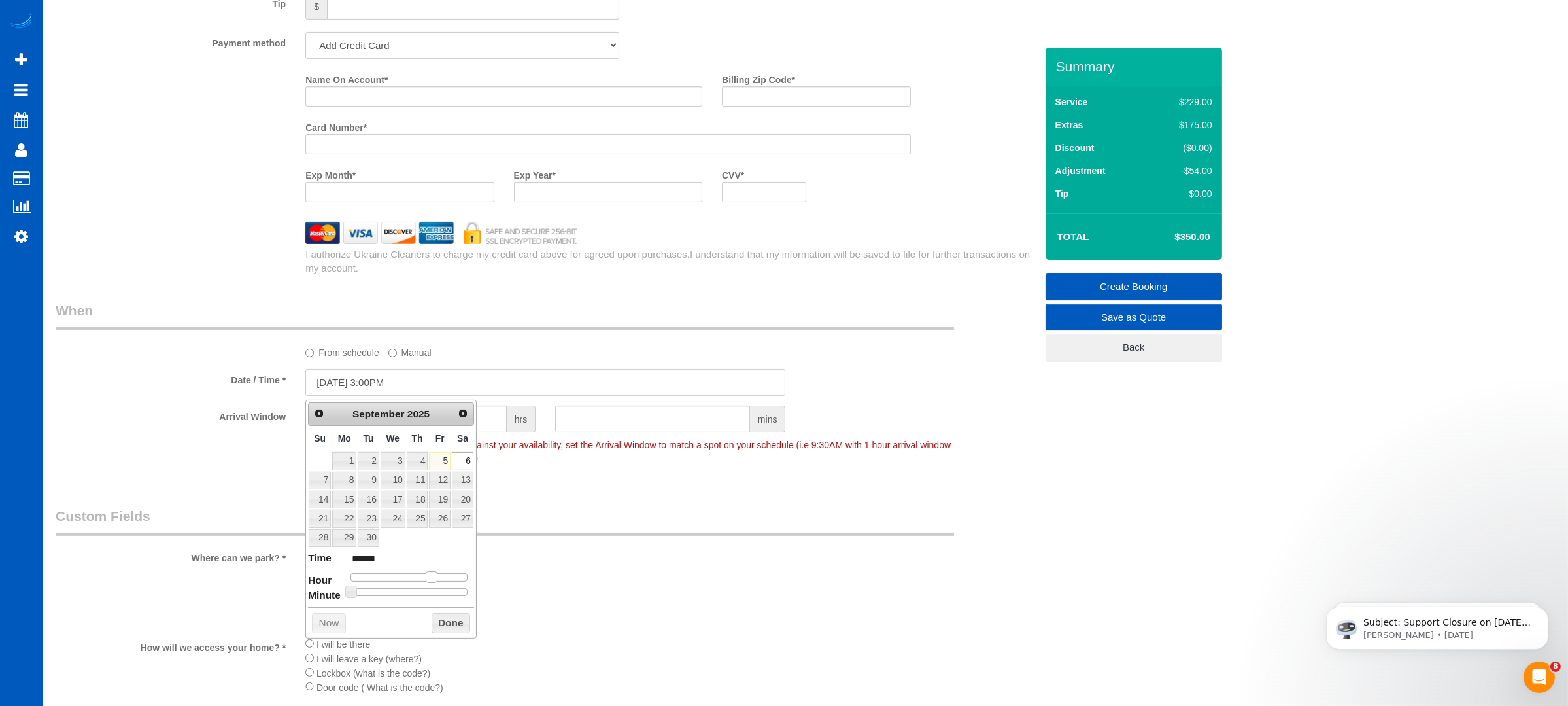
type input "[DATE] 2:00PM"
type input "******"
type input "[DATE] 1:00PM"
type input "******"
type input "[DATE] 12:00PM"
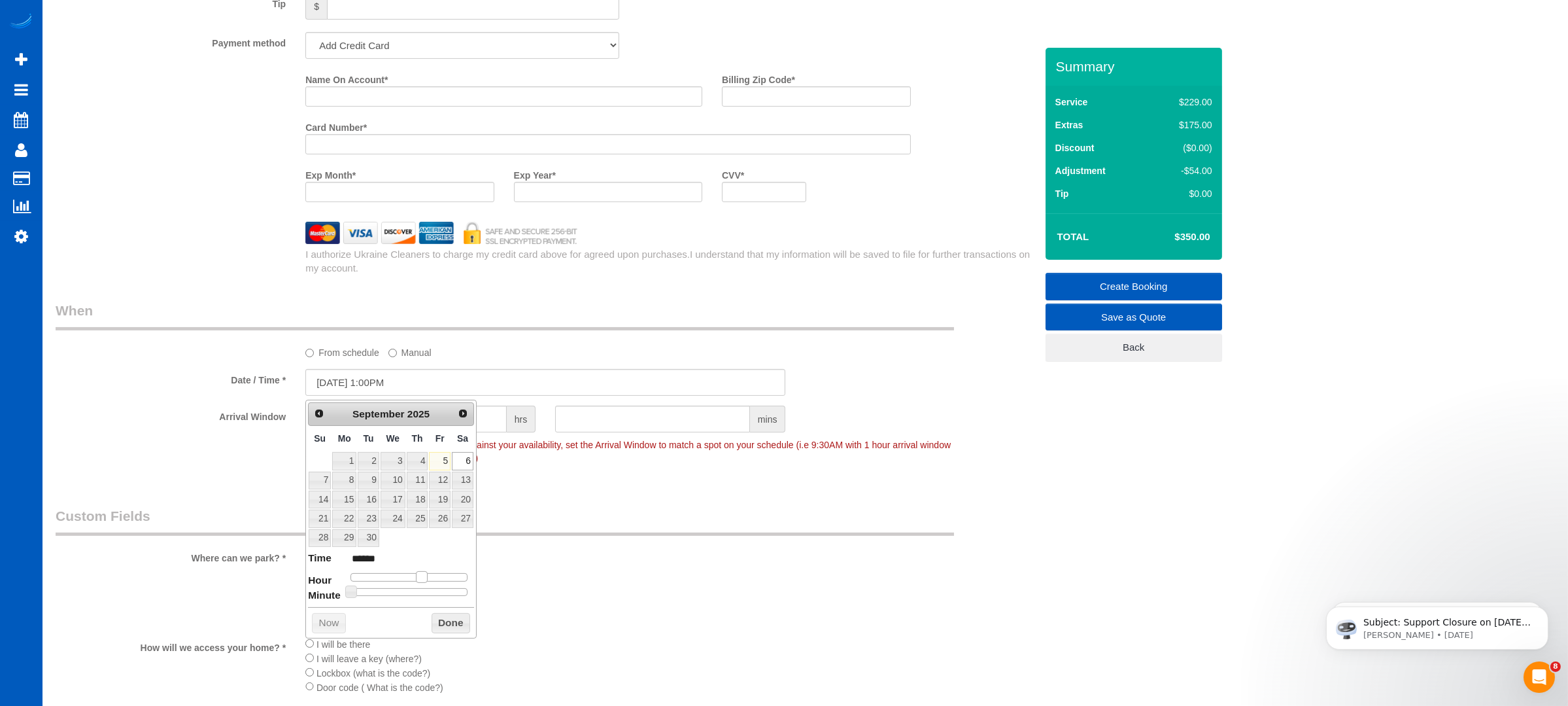
type input "*******"
type input "[DATE] 11:00AM"
type input "*******"
type input "[DATE] 10:00AM"
type input "*******"
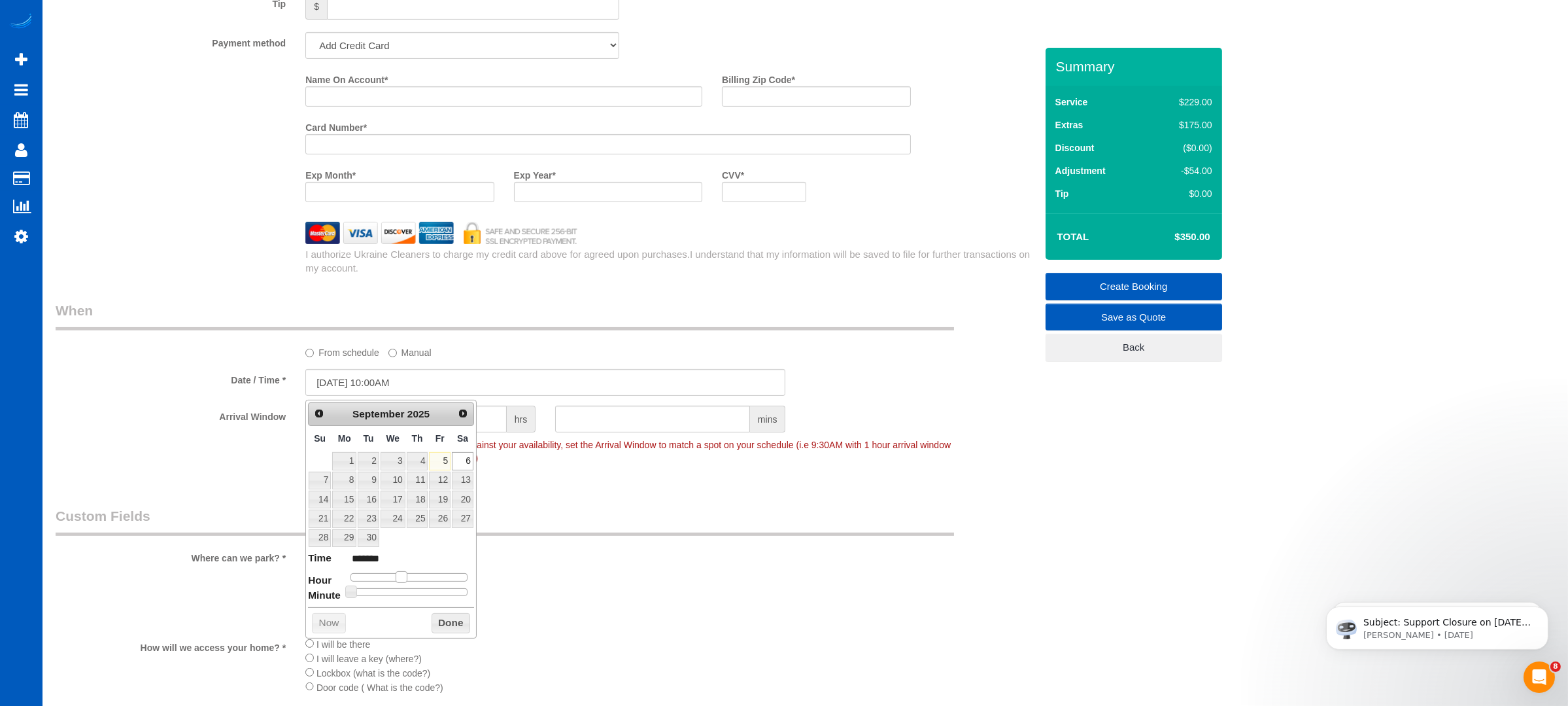
type input "[DATE] 9:00AM"
type input "******"
type input "[DATE] 8:00AM"
type input "******"
drag, startPoint x: 435, startPoint y: 569, endPoint x: 393, endPoint y: 573, distance: 42.2
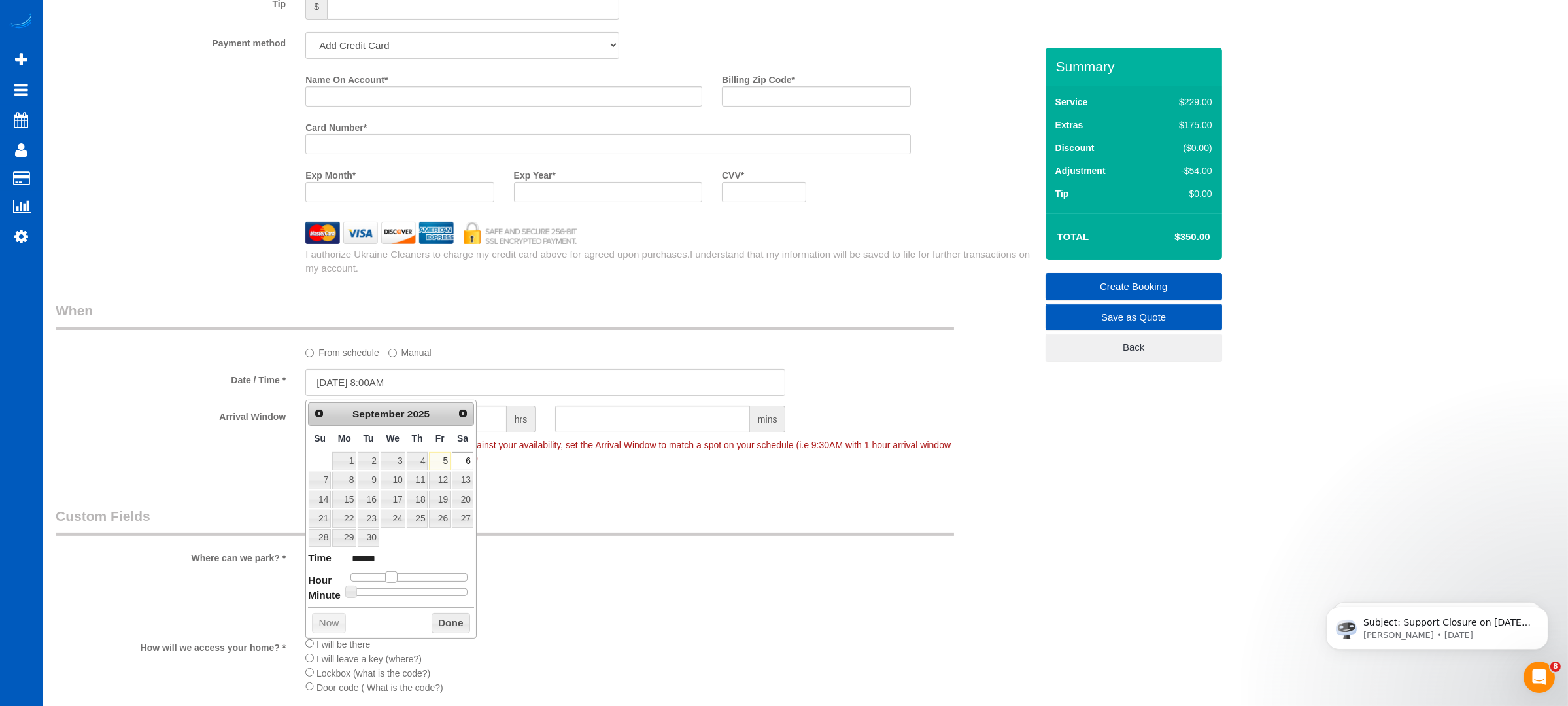
click at [393, 573] on span at bounding box center [391, 577] width 12 height 12
click at [435, 618] on button "Done" at bounding box center [450, 623] width 39 height 21
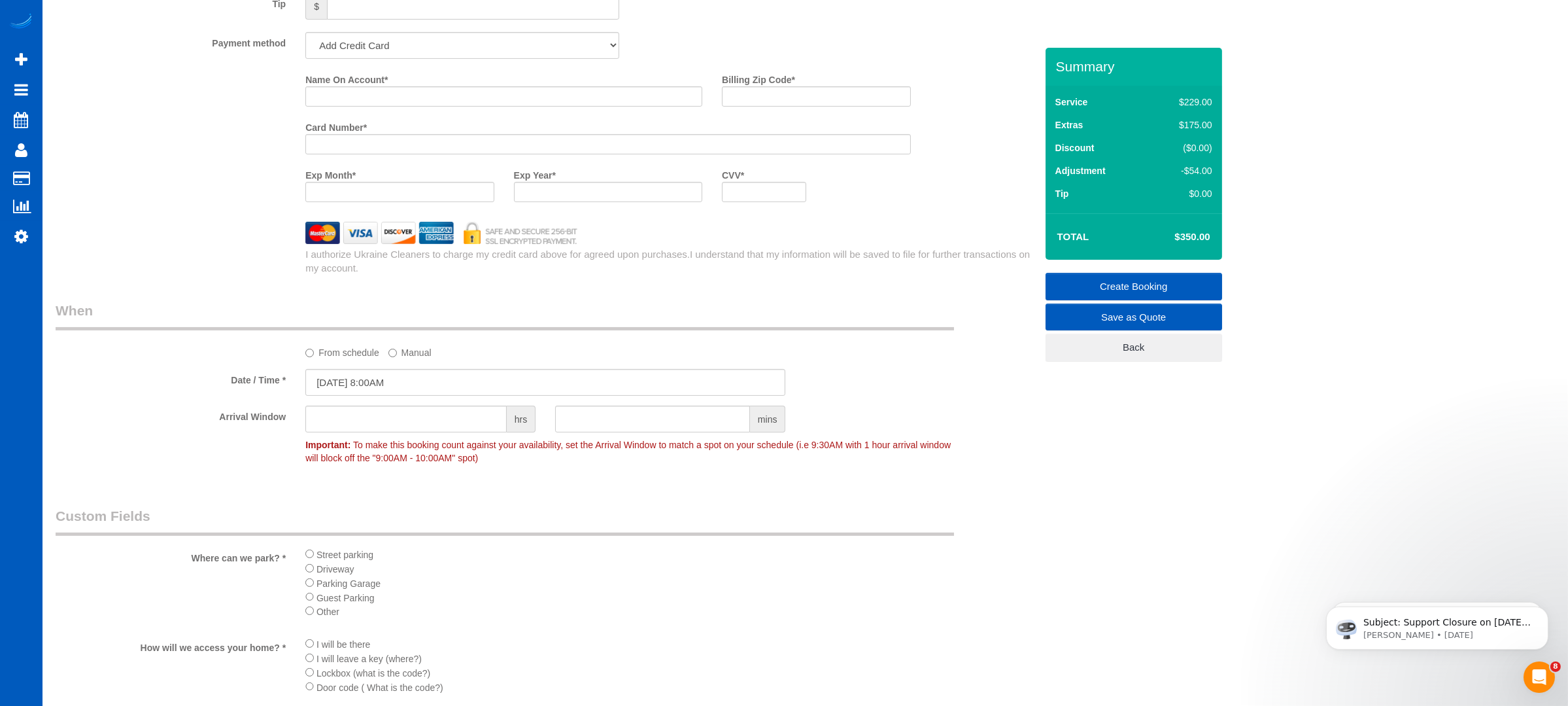
click at [711, 518] on legend "Custom Fields" at bounding box center [504, 520] width 898 height 30
click at [374, 100] on input "Name On Account *" at bounding box center [503, 96] width 397 height 20
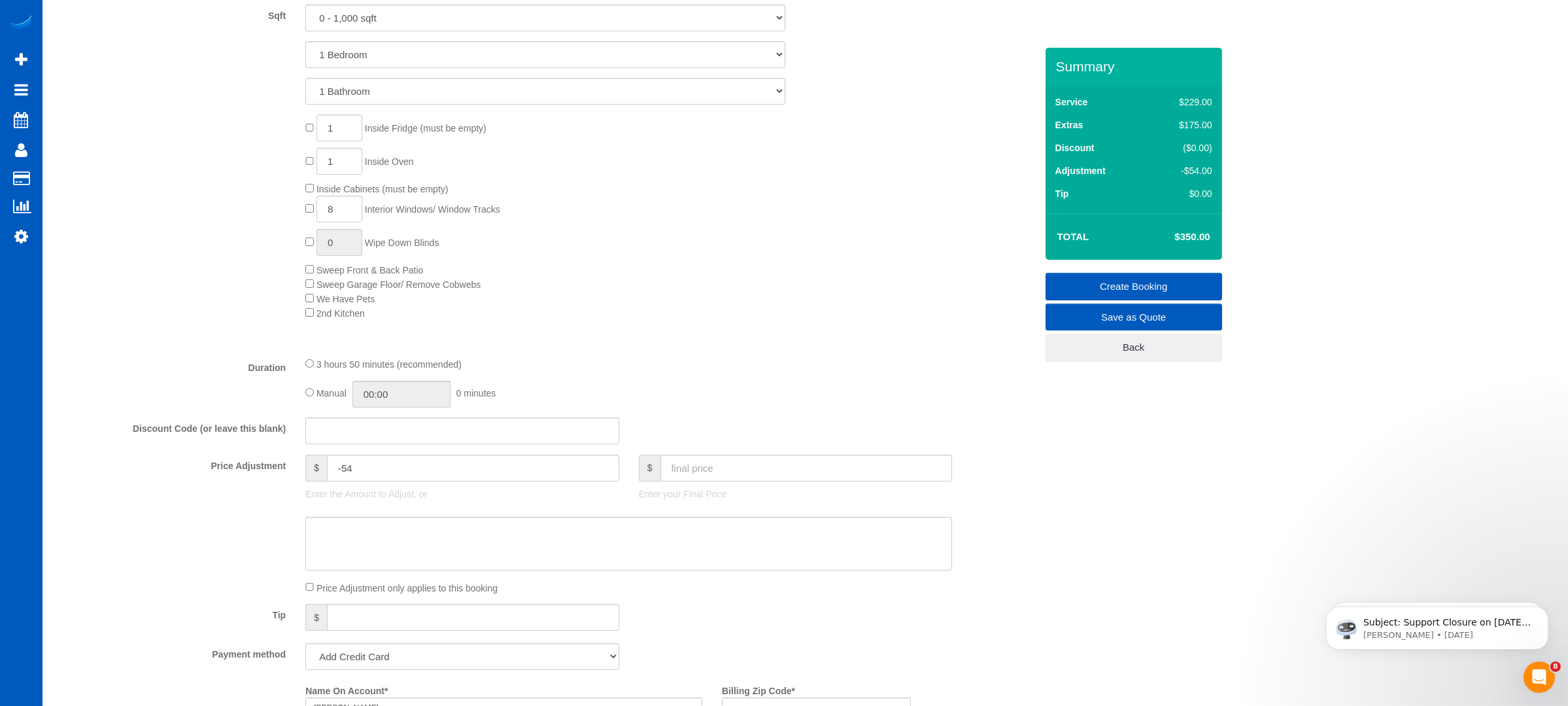
scroll to position [697, 0]
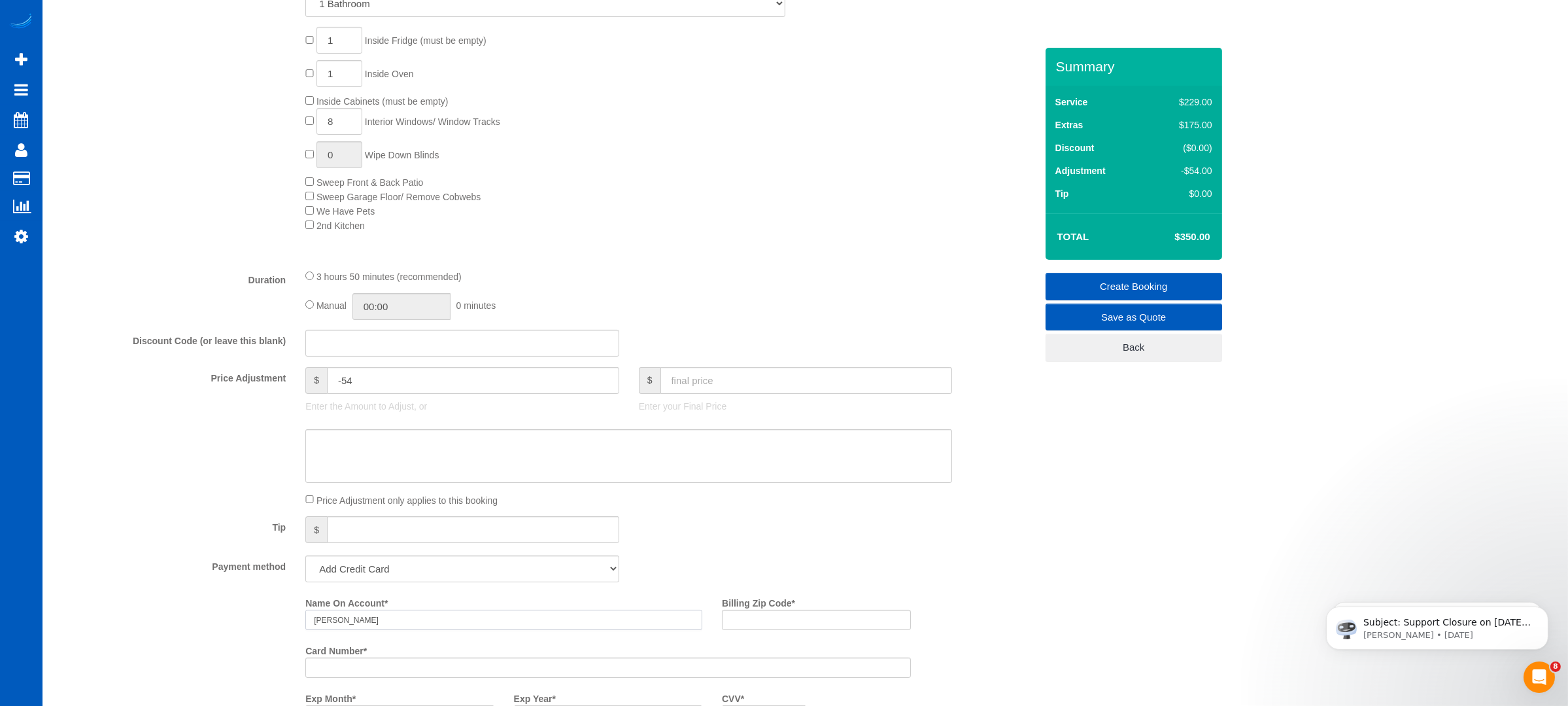
click at [395, 628] on input "[PERSON_NAME]" at bounding box center [503, 619] width 397 height 20
paste input "[PERSON_NAME]"
type input "[PERSON_NAME]"
type input "48603"
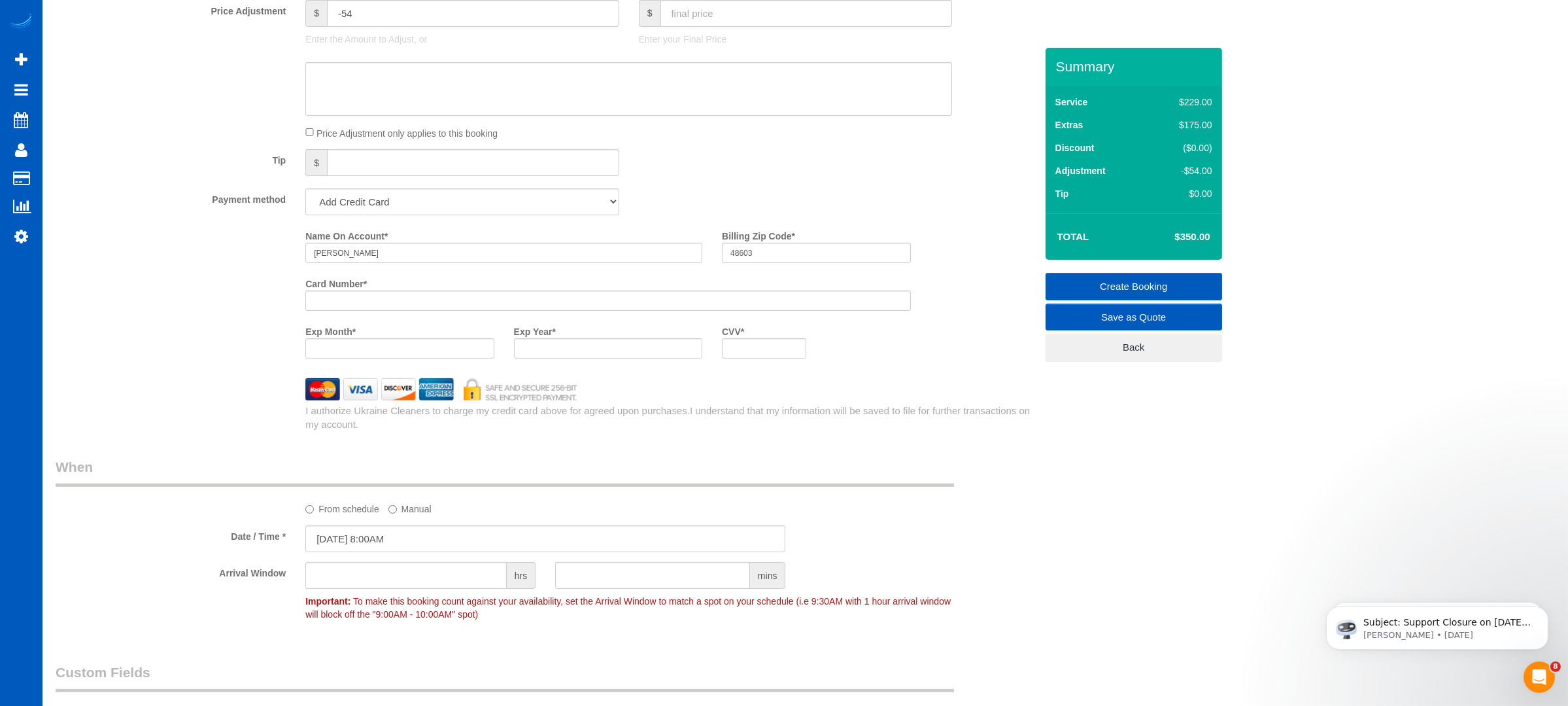
click at [470, 362] on div "Exp Month *" at bounding box center [399, 344] width 208 height 47
click at [484, 345] on div at bounding box center [399, 348] width 189 height 20
click at [903, 345] on div "Exp Month * Exp Year * CVV *" at bounding box center [608, 344] width 625 height 47
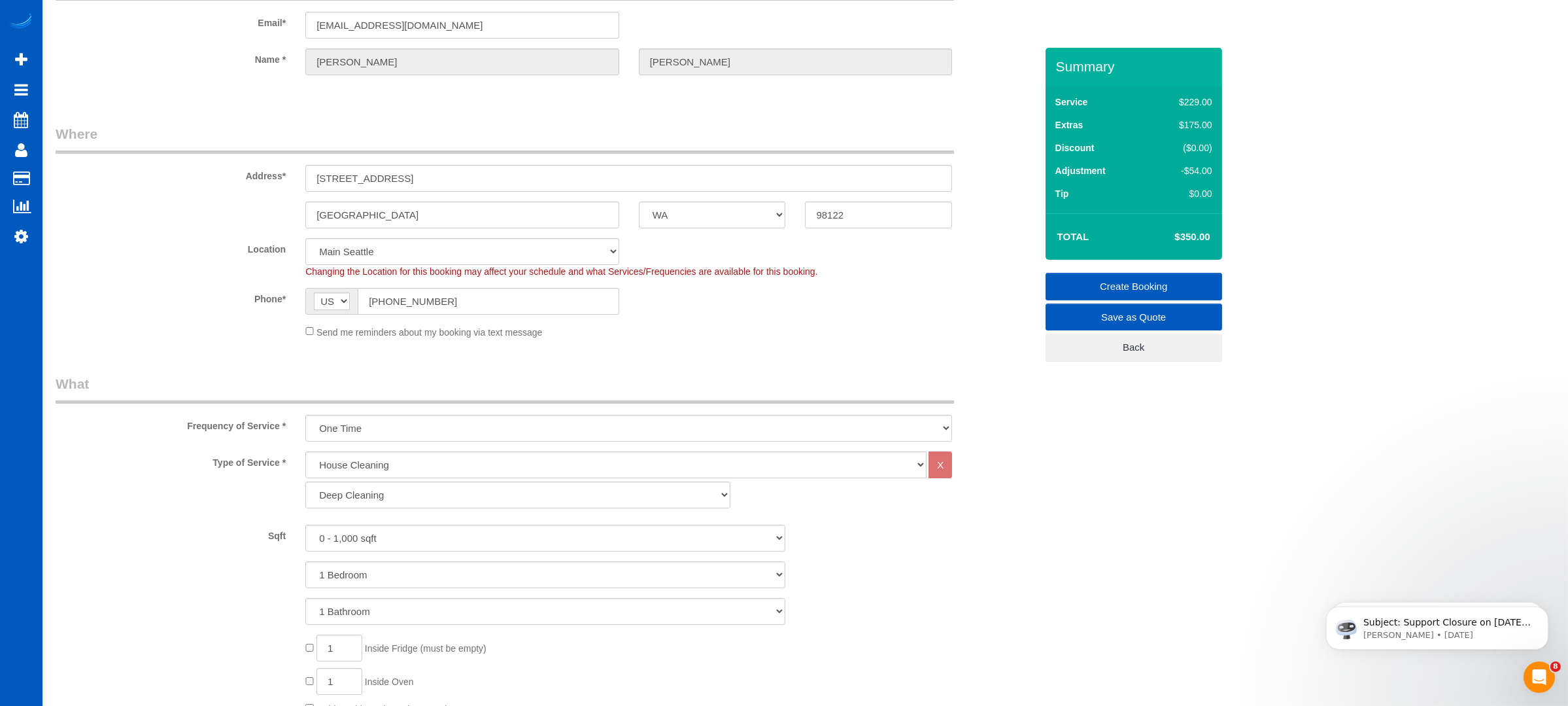
scroll to position [174, 0]
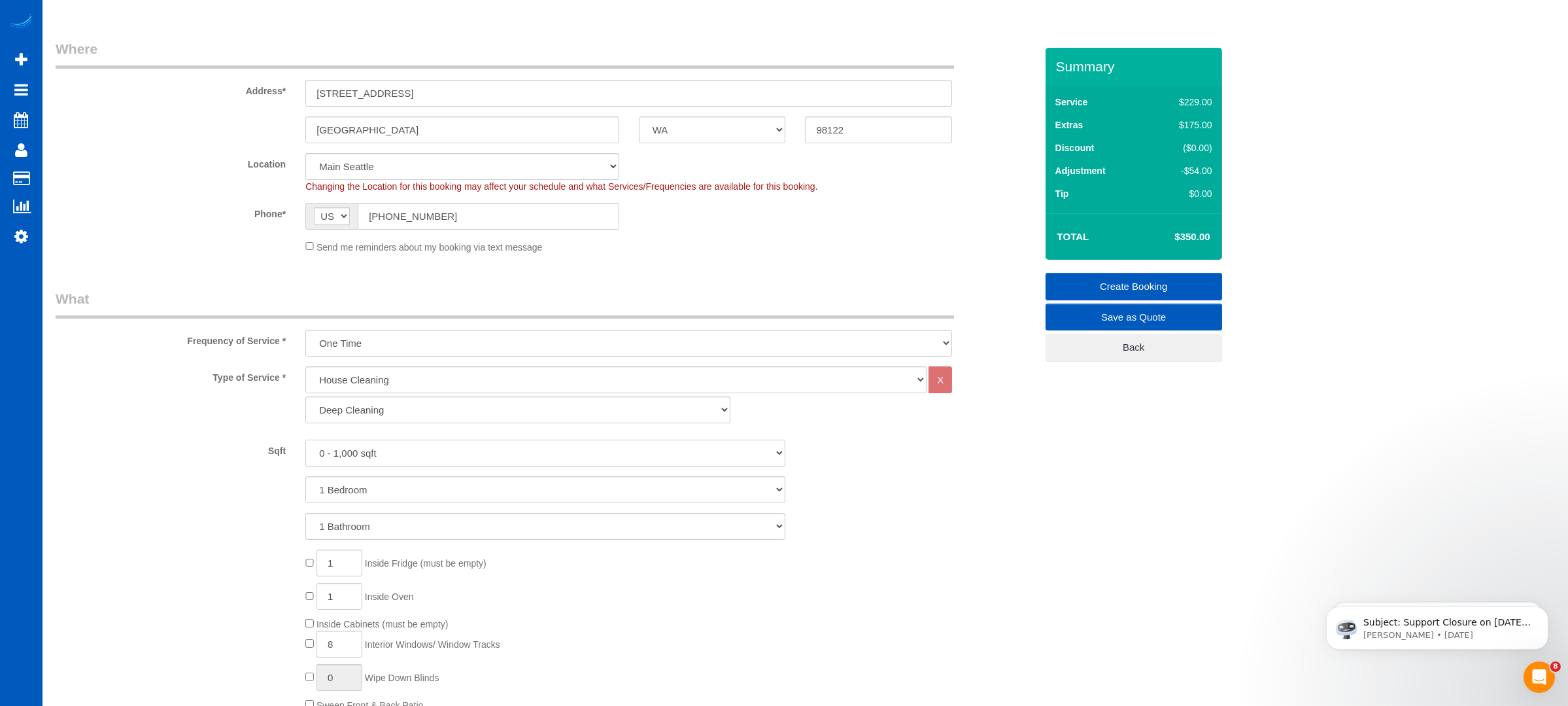
click at [495, 448] on select "0 - 1,000 sqft 1,001 - 1,500 sqft 1,501 - 2,000 sqft 2,001 - 2,500 sqft 2,501 -…" at bounding box center [545, 452] width 480 height 27
select select "1001"
click at [305, 439] on select "0 - 1,000 sqft 1,001 - 1,500 sqft 1,501 - 2,000 sqft 2,001 - 2,500 sqft 2,501 -…" at bounding box center [545, 452] width 480 height 27
click at [394, 497] on select "1 Bedroom 2 Bedrooms 3 Bedrooms 4 Bedrooms 5 Bedrooms 6 Bedrooms 7 Bedrooms" at bounding box center [545, 489] width 480 height 27
select select "2"
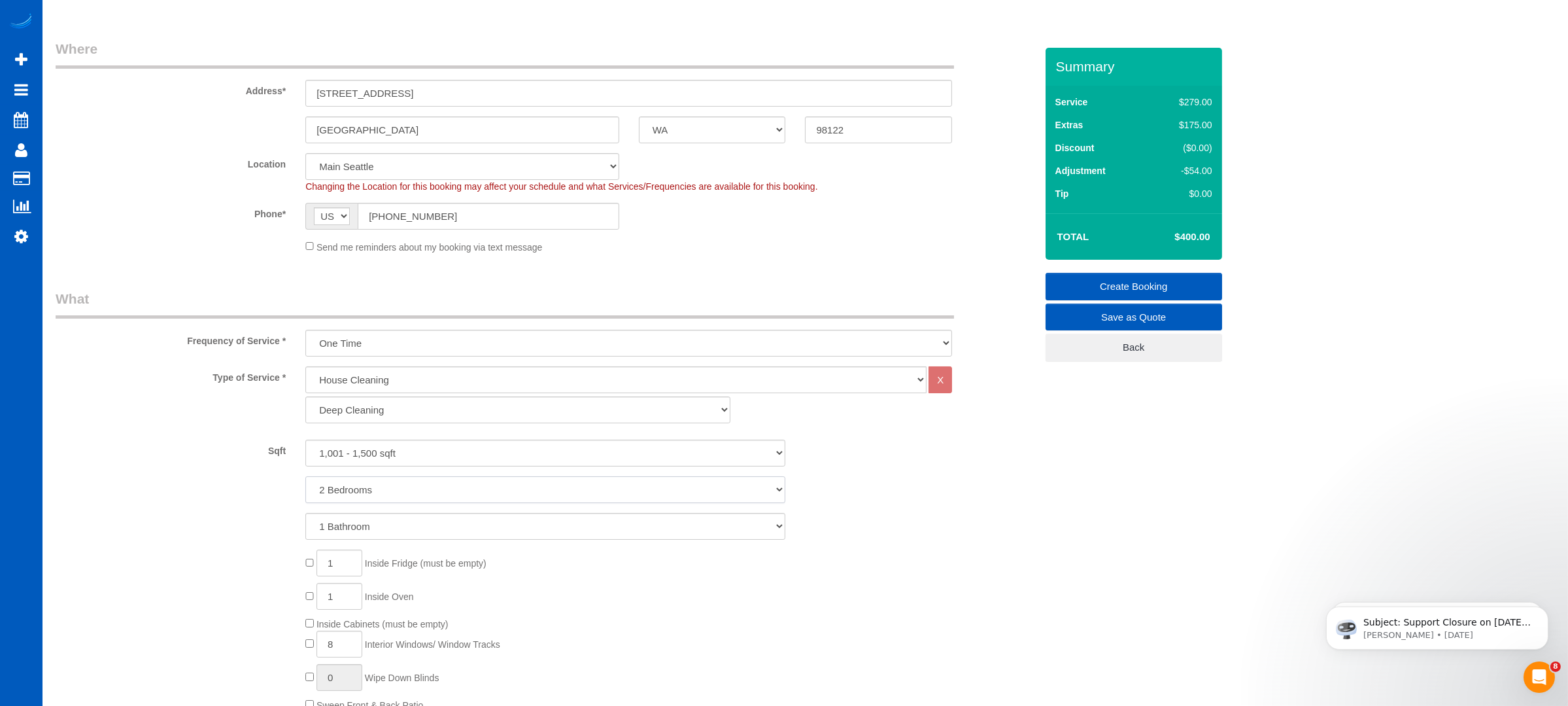
click at [305, 476] on select "1 Bedroom 2 Bedrooms 3 Bedrooms 4 Bedrooms 5 Bedrooms 6 Bedrooms 7 Bedrooms" at bounding box center [545, 489] width 480 height 27
click at [405, 522] on select "1 Bathroom 2 Bathrooms 3 Bathrooms 4 Bathrooms 5 Bathrooms 6 Bathrooms 7 Bathro…" at bounding box center [545, 525] width 480 height 27
select select "2"
click at [305, 512] on select "1 Bathroom 2 Bathrooms 3 Bathrooms 4 Bathrooms 5 Bathrooms 6 Bathrooms 7 Bathro…" at bounding box center [545, 525] width 480 height 27
click at [975, 530] on div "1 Bathroom 2 Bathrooms 3 Bathrooms 4 Bathrooms 5 Bathrooms 6 Bathrooms 7 Bathro…" at bounding box center [545, 525] width 1000 height 27
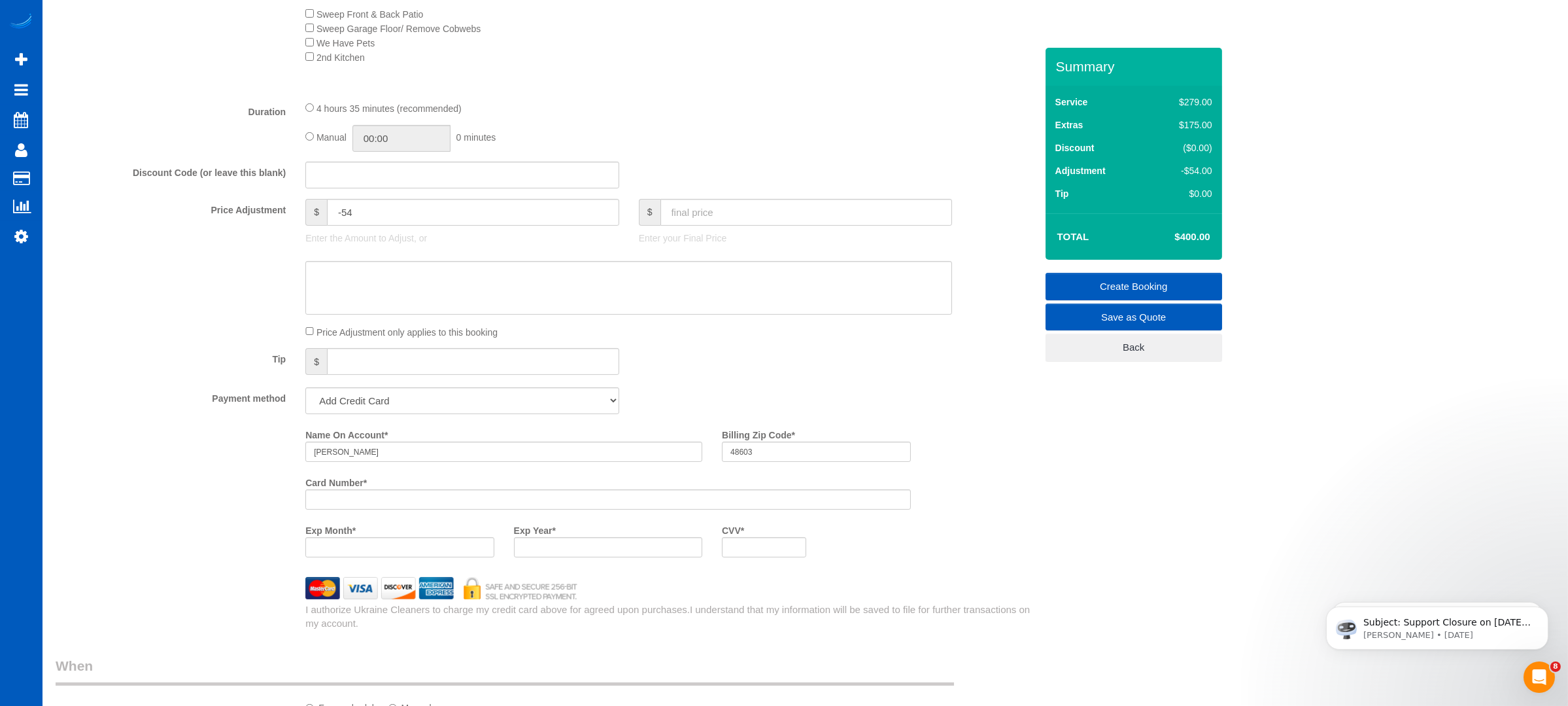
scroll to position [698, 0]
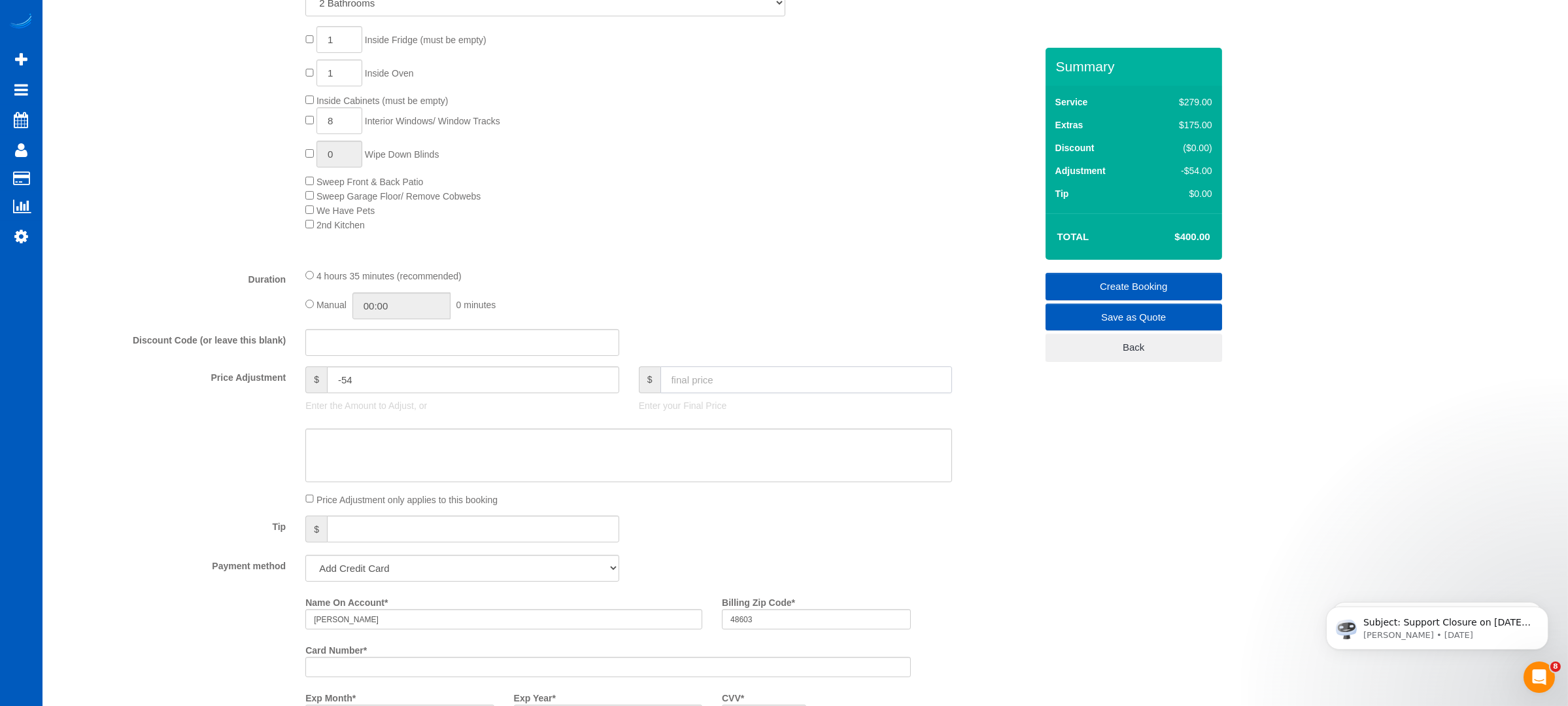
click at [794, 384] on input "text" at bounding box center [806, 379] width 292 height 27
type input "350"
click at [808, 266] on fieldset "What Frequency of Service * One Time Weekly - 15.00% Every 2 Weeks - 10.00% Eve…" at bounding box center [545, 281] width 980 height 1031
type input "-104"
click at [1122, 273] on link "Create Booking" at bounding box center [1134, 287] width 177 height 27
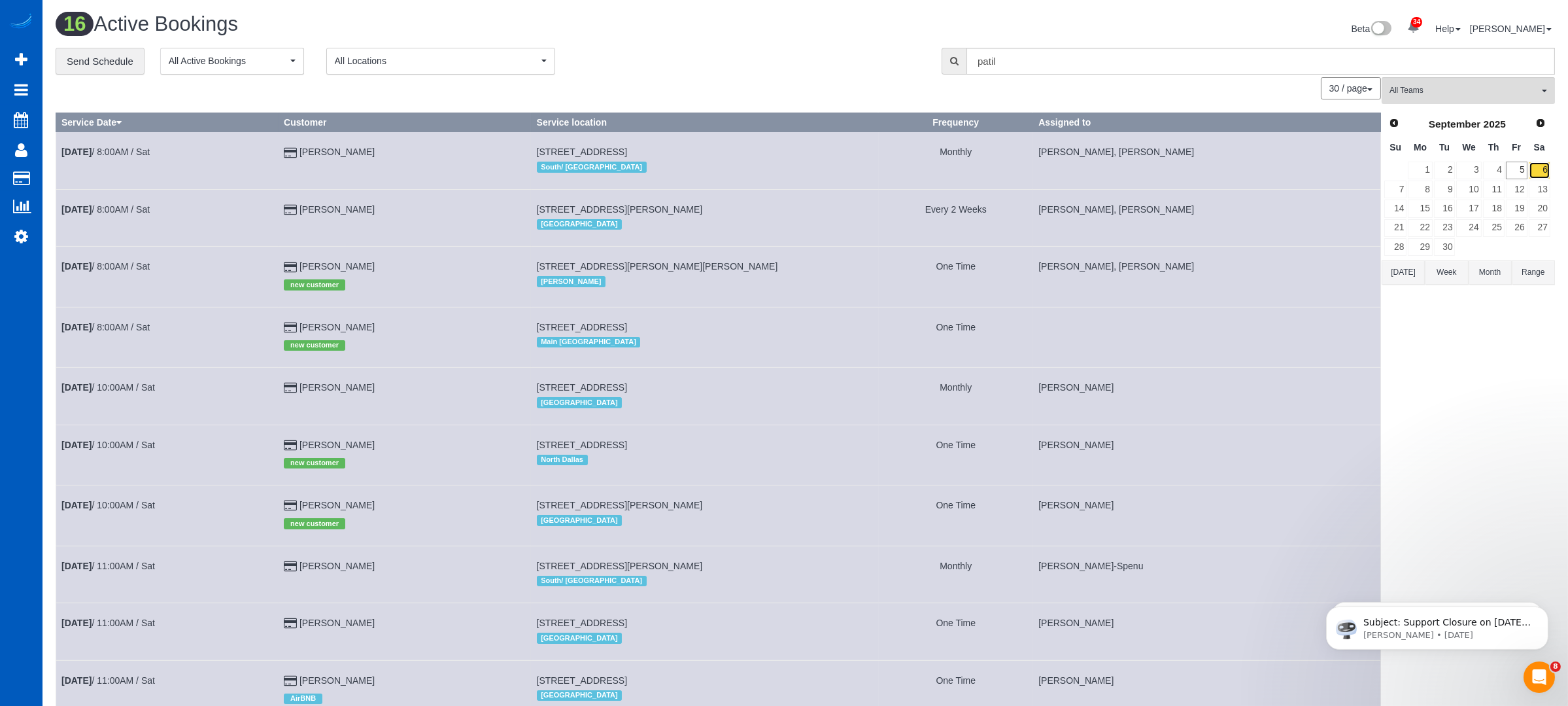
click at [1538, 164] on link "6" at bounding box center [1539, 170] width 22 height 18
click at [120, 329] on link "[DATE] 8:00AM / Sat" at bounding box center [106, 327] width 88 height 10
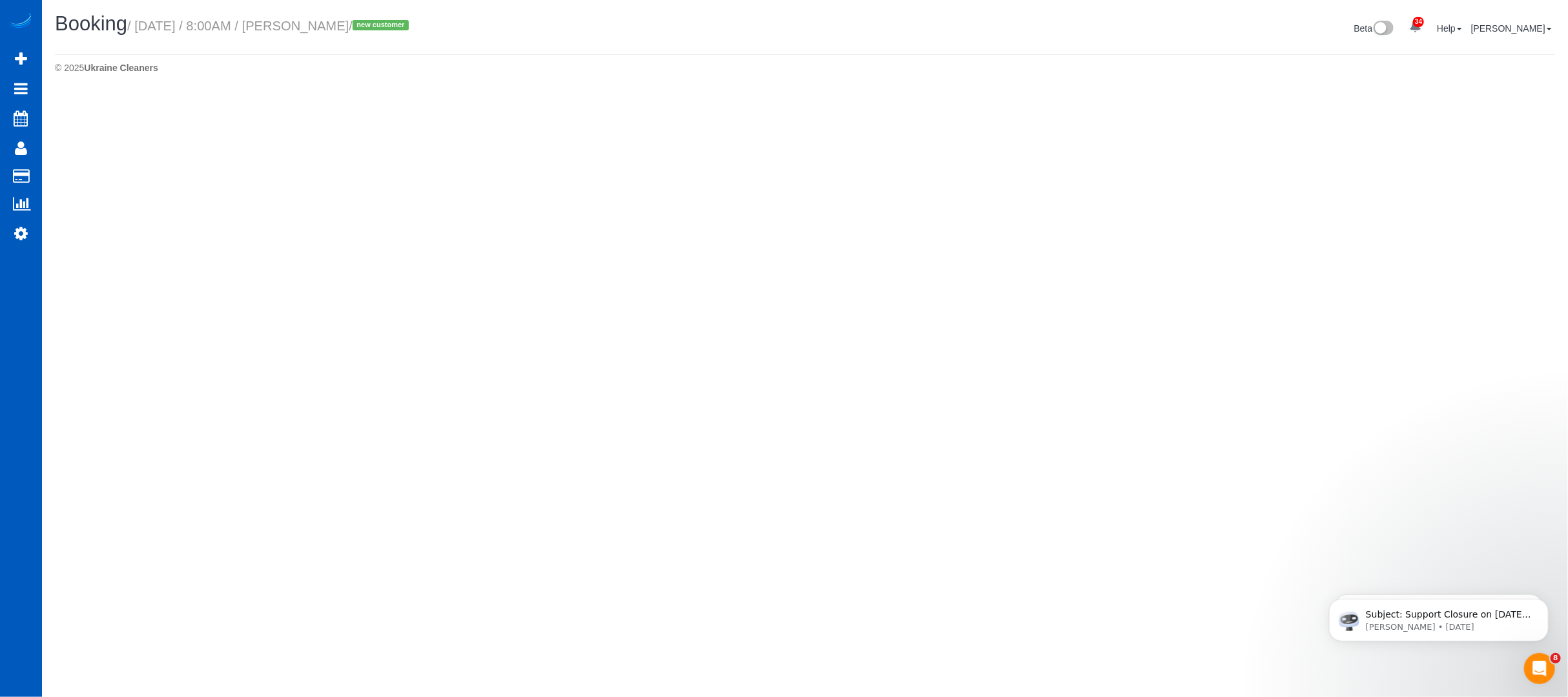
select select "WA"
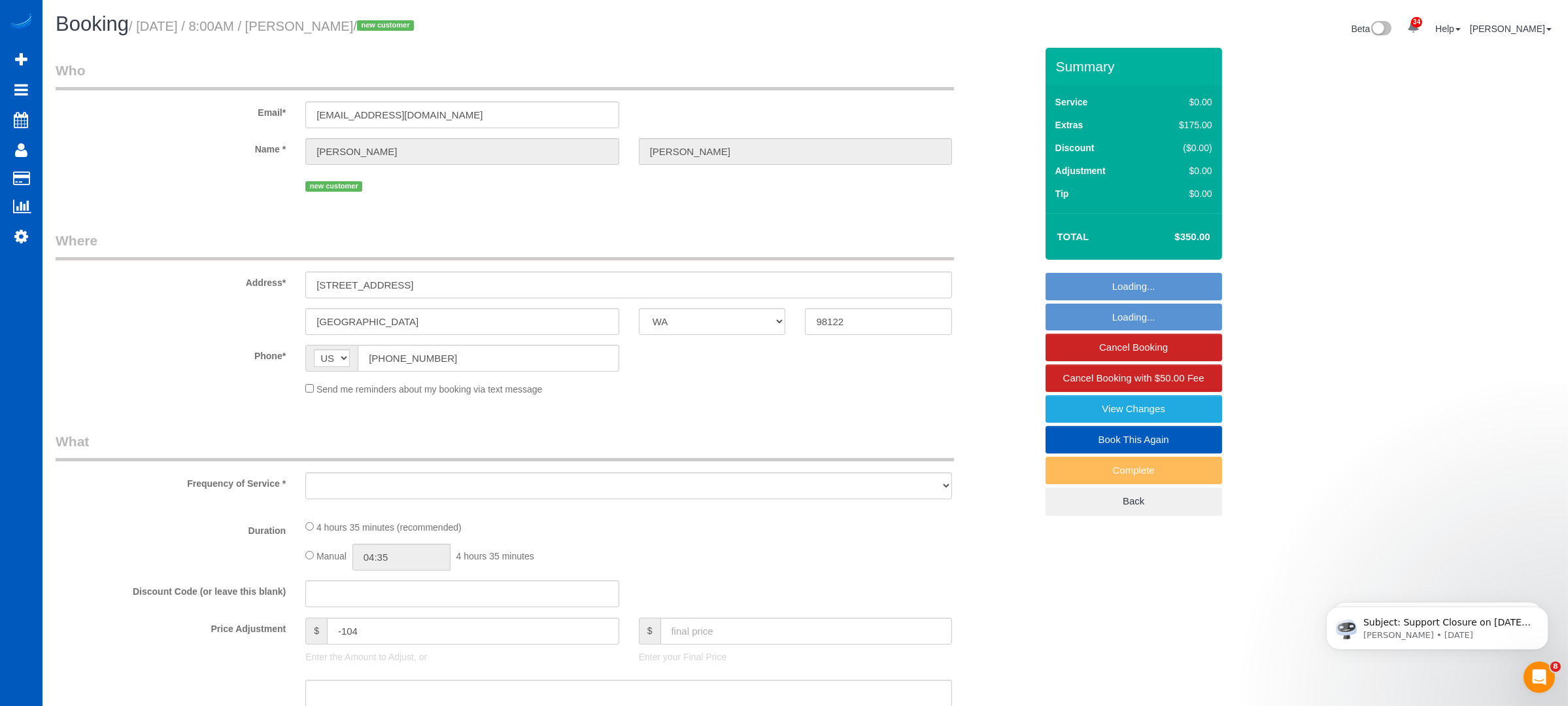
select select "object:4120"
select select "string:fspay-8ce87350-9bb3-4b7d-85c6-e40cff0db315"
select select "199"
select select "1001"
select select "2"
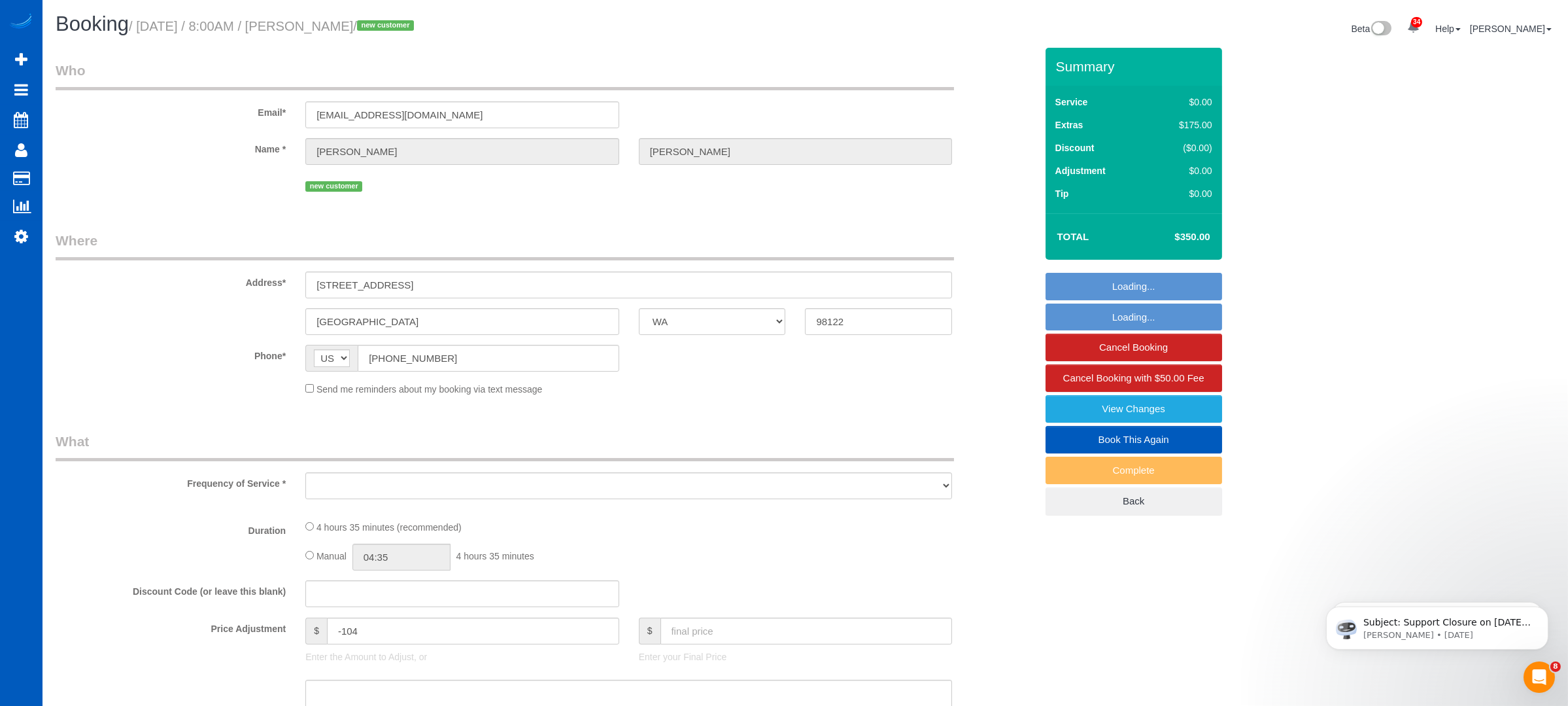
select select "2"
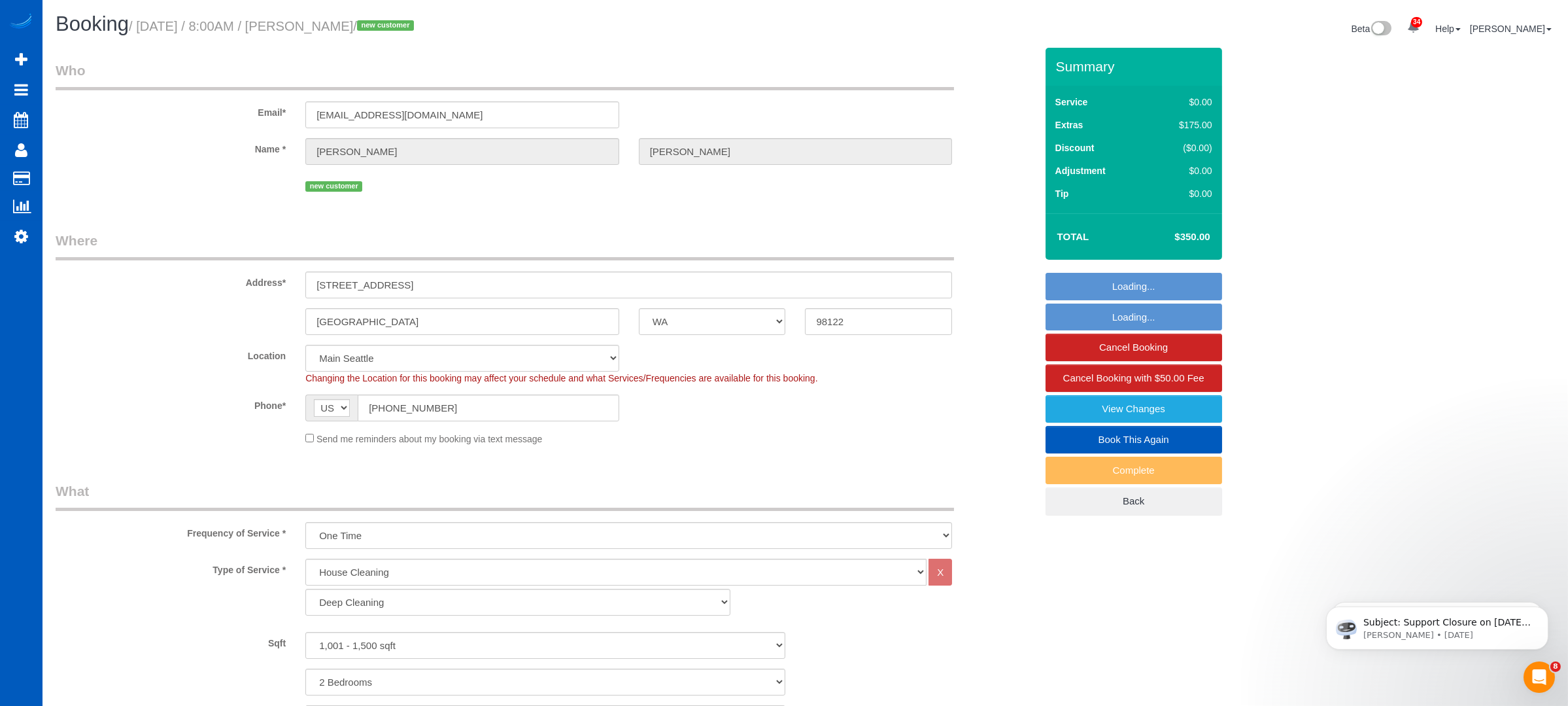
select select "spot11"
select select "object:4310"
select select "1001"
select select "2"
